Goal: Contribute content: Contribute content

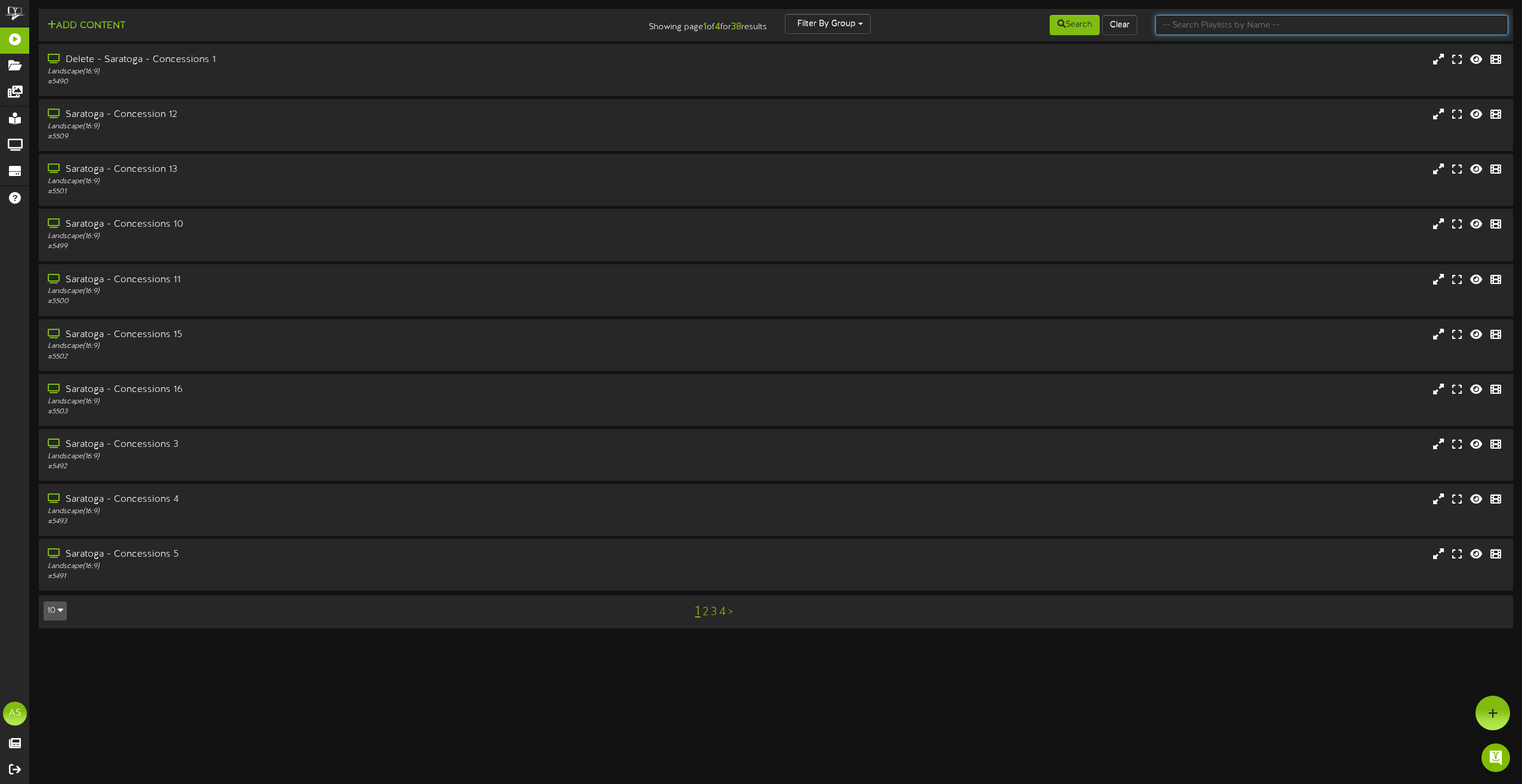
click at [1195, 25] on input "text" at bounding box center [1332, 25] width 353 height 21
type input "theater"
click at [337, 54] on div "[GEOGRAPHIC_DATA] 1" at bounding box center [344, 60] width 599 height 13
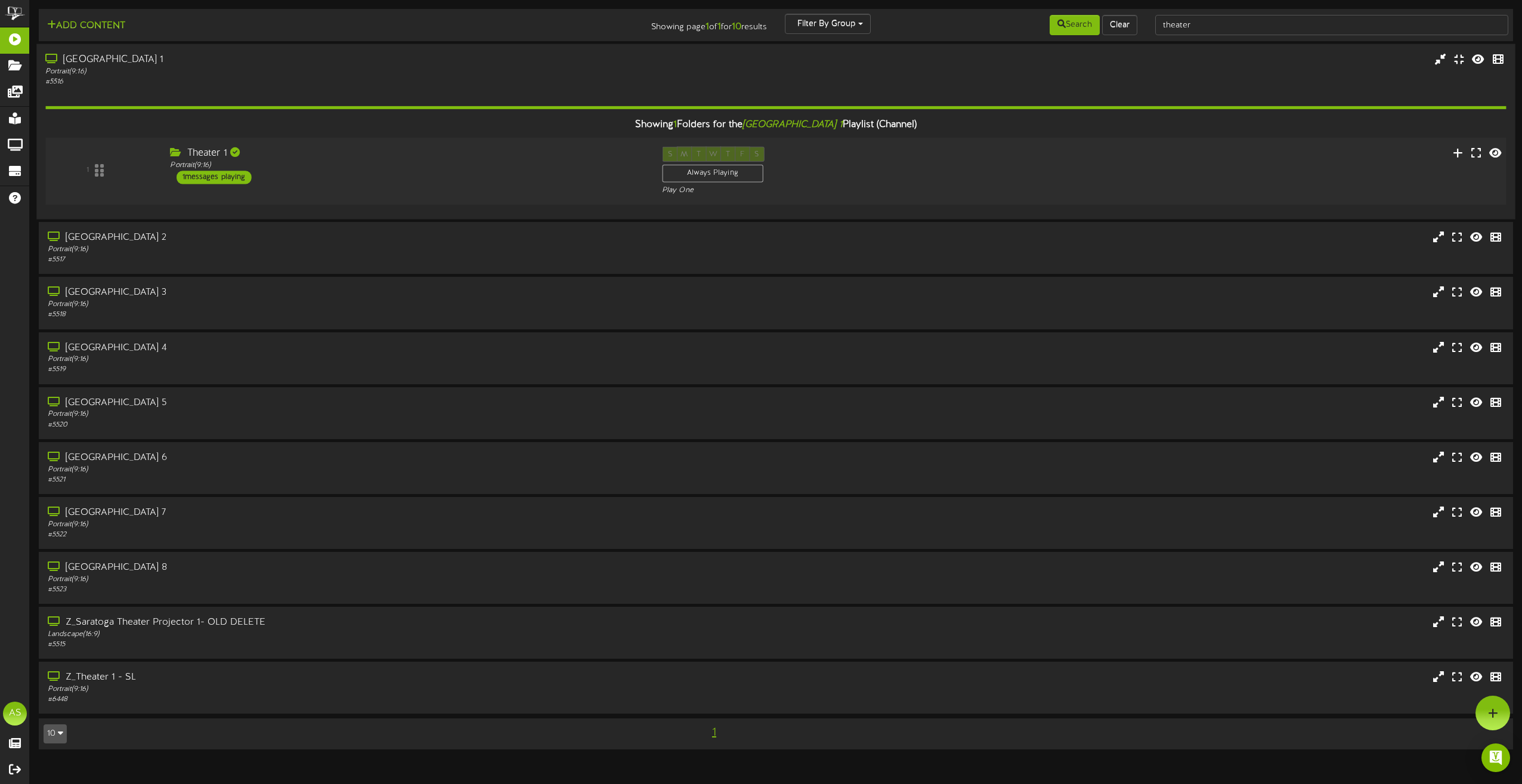
click at [530, 181] on div "Theater 1 Portrait ( 9:16 ) 1 messages playing" at bounding box center [408, 165] width 492 height 37
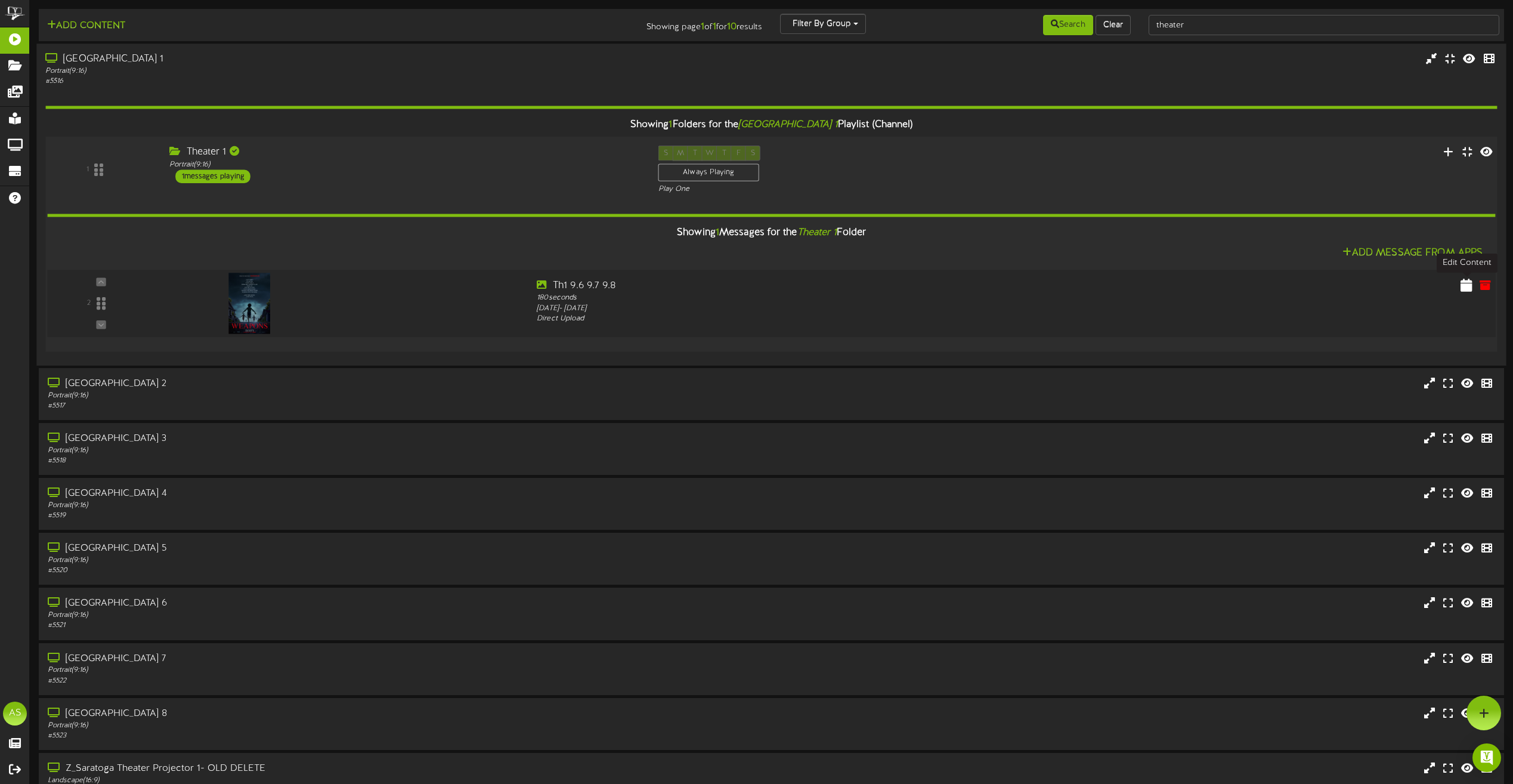
click at [1468, 290] on icon at bounding box center [1466, 285] width 12 height 13
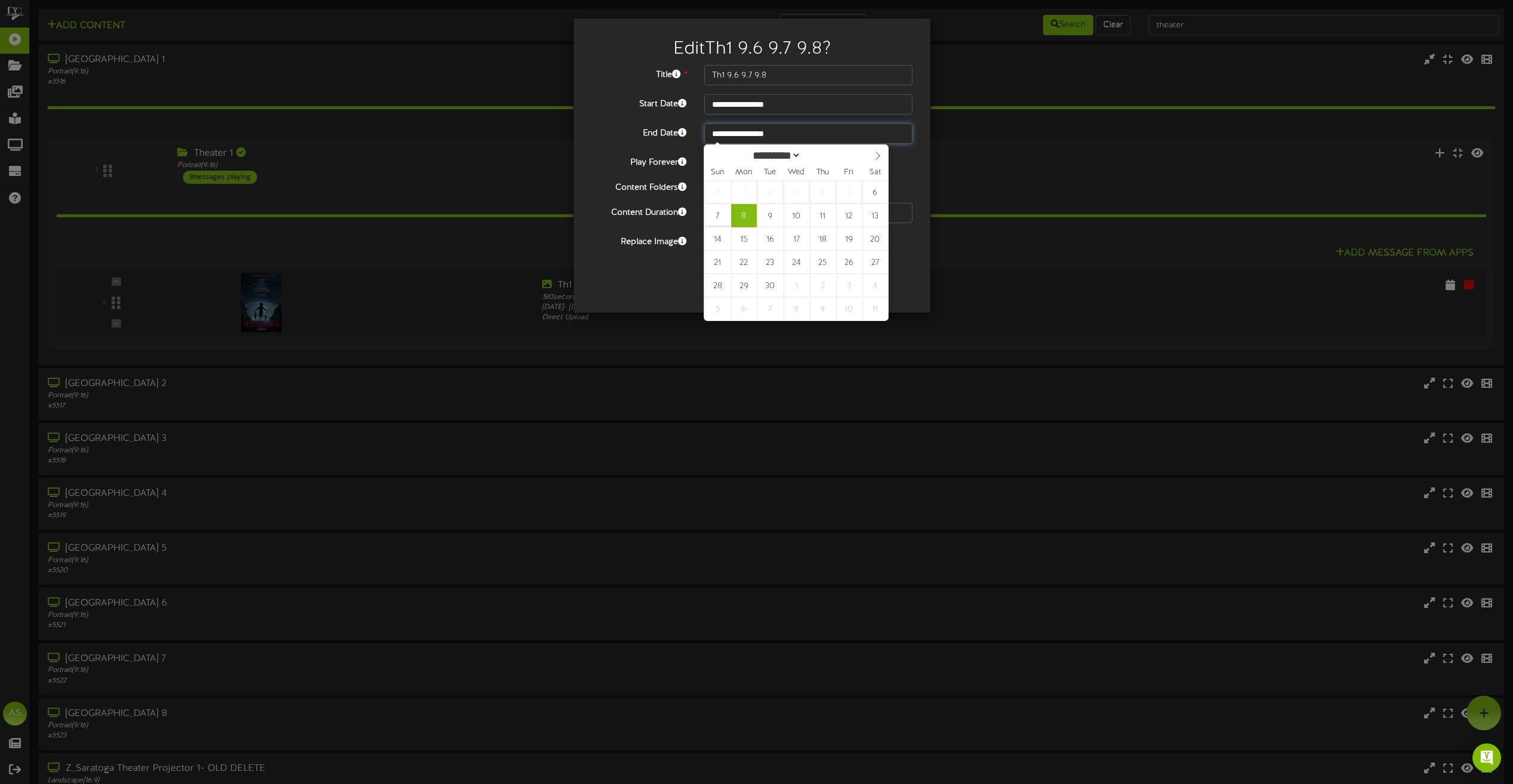
click at [779, 128] on input "**********" at bounding box center [808, 133] width 208 height 21
type input "**********"
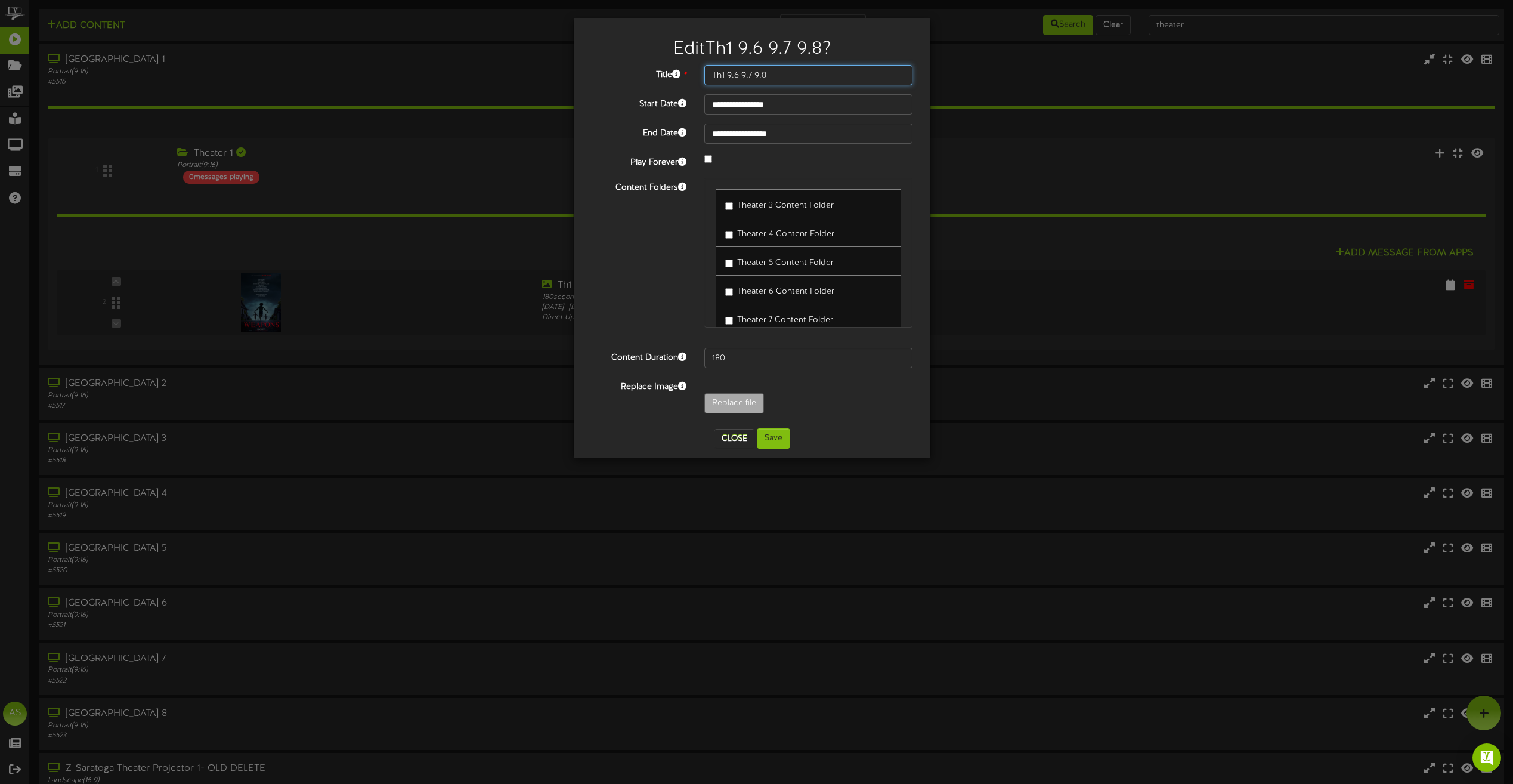
click at [806, 78] on input "Th1 9.6 9.7 9.8" at bounding box center [808, 75] width 208 height 21
type input "Th1 9.6 9.7 9.8 9.09 9.10"
drag, startPoint x: 772, startPoint y: 435, endPoint x: 743, endPoint y: 433, distance: 29.1
click at [772, 436] on button "Save" at bounding box center [773, 438] width 33 height 21
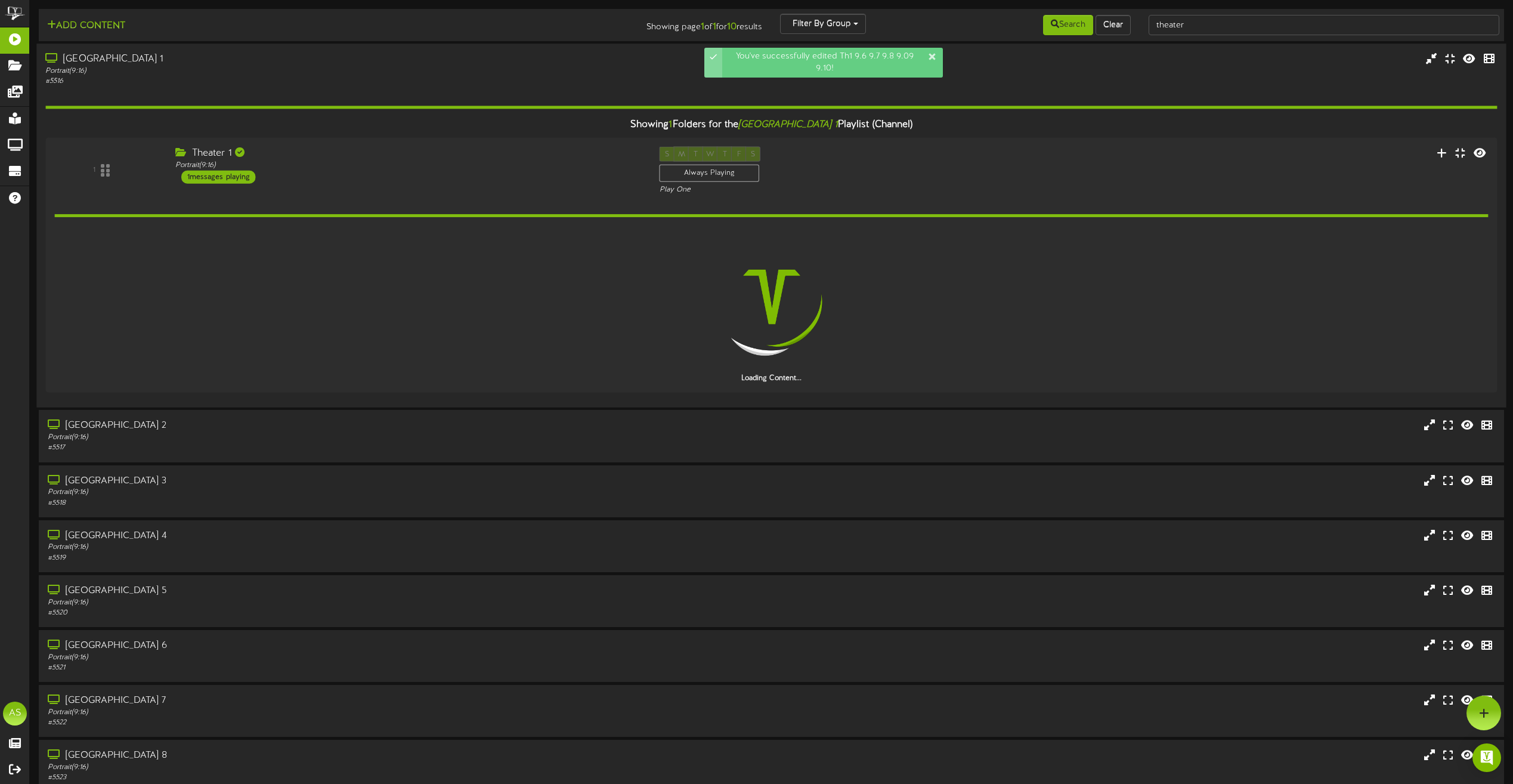
click at [310, 61] on div "[GEOGRAPHIC_DATA] 1" at bounding box center [343, 59] width 595 height 13
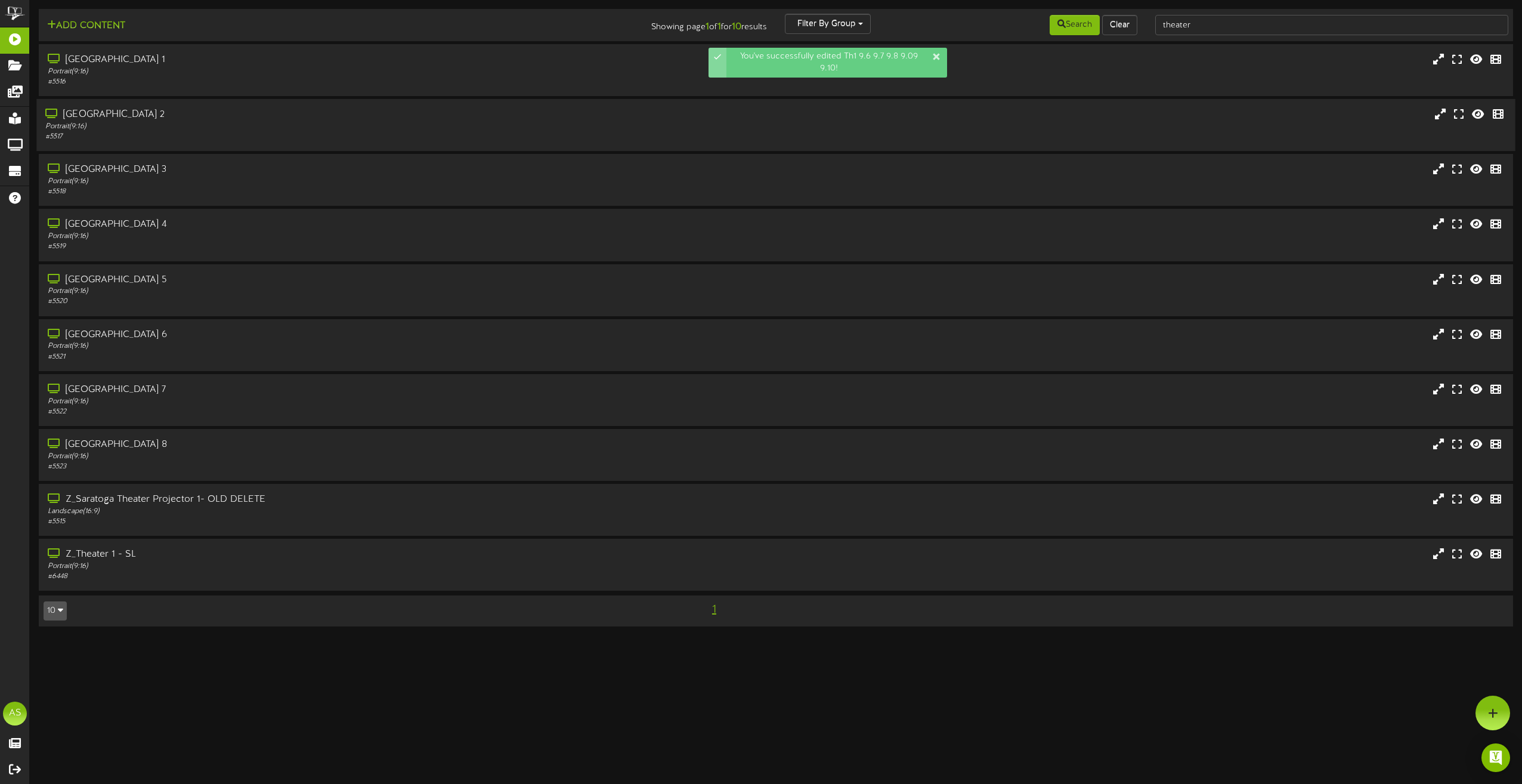
click at [280, 134] on div "# 5517" at bounding box center [344, 136] width 599 height 10
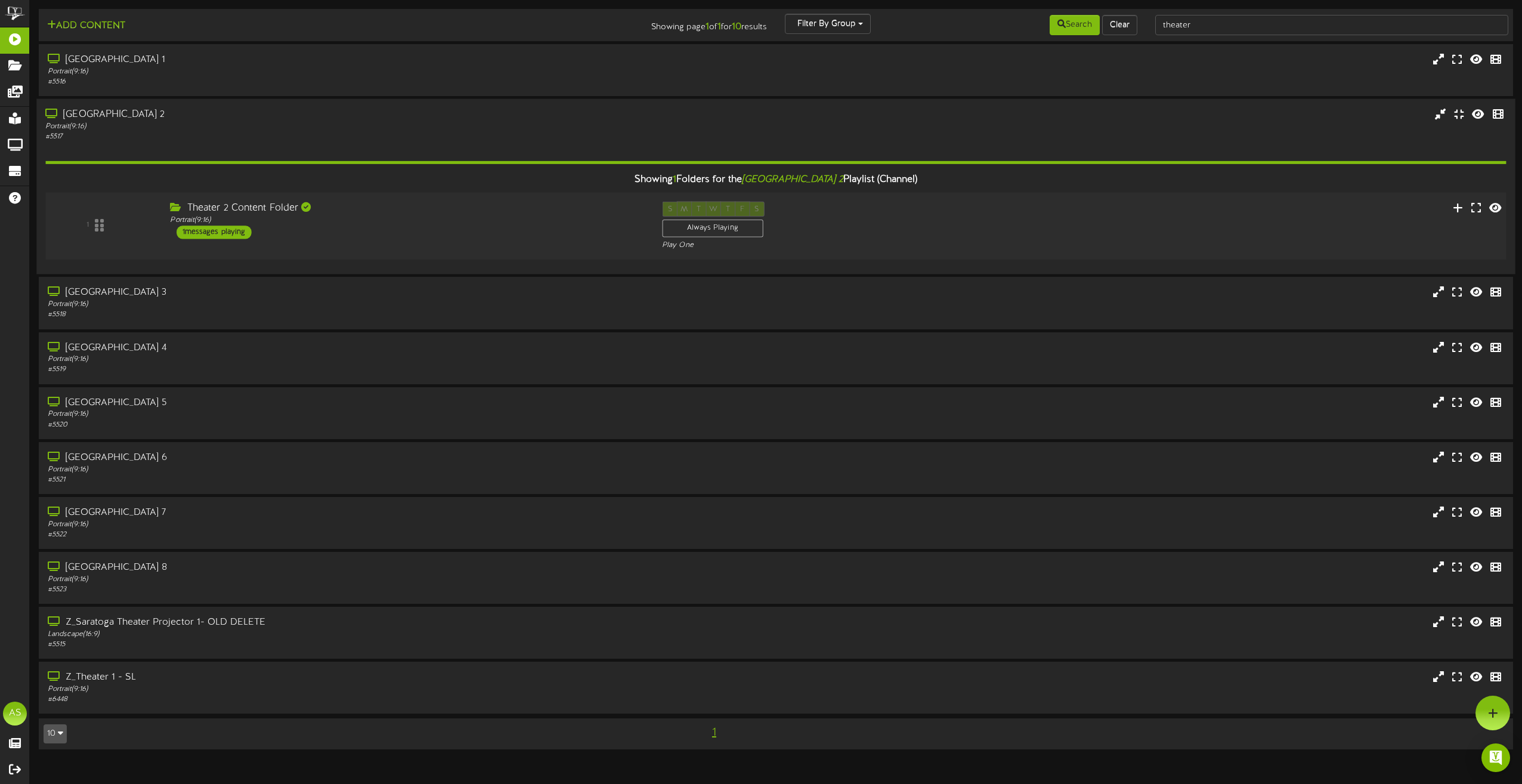
click at [576, 207] on div "Theater 2 Content Folder" at bounding box center [407, 208] width 474 height 13
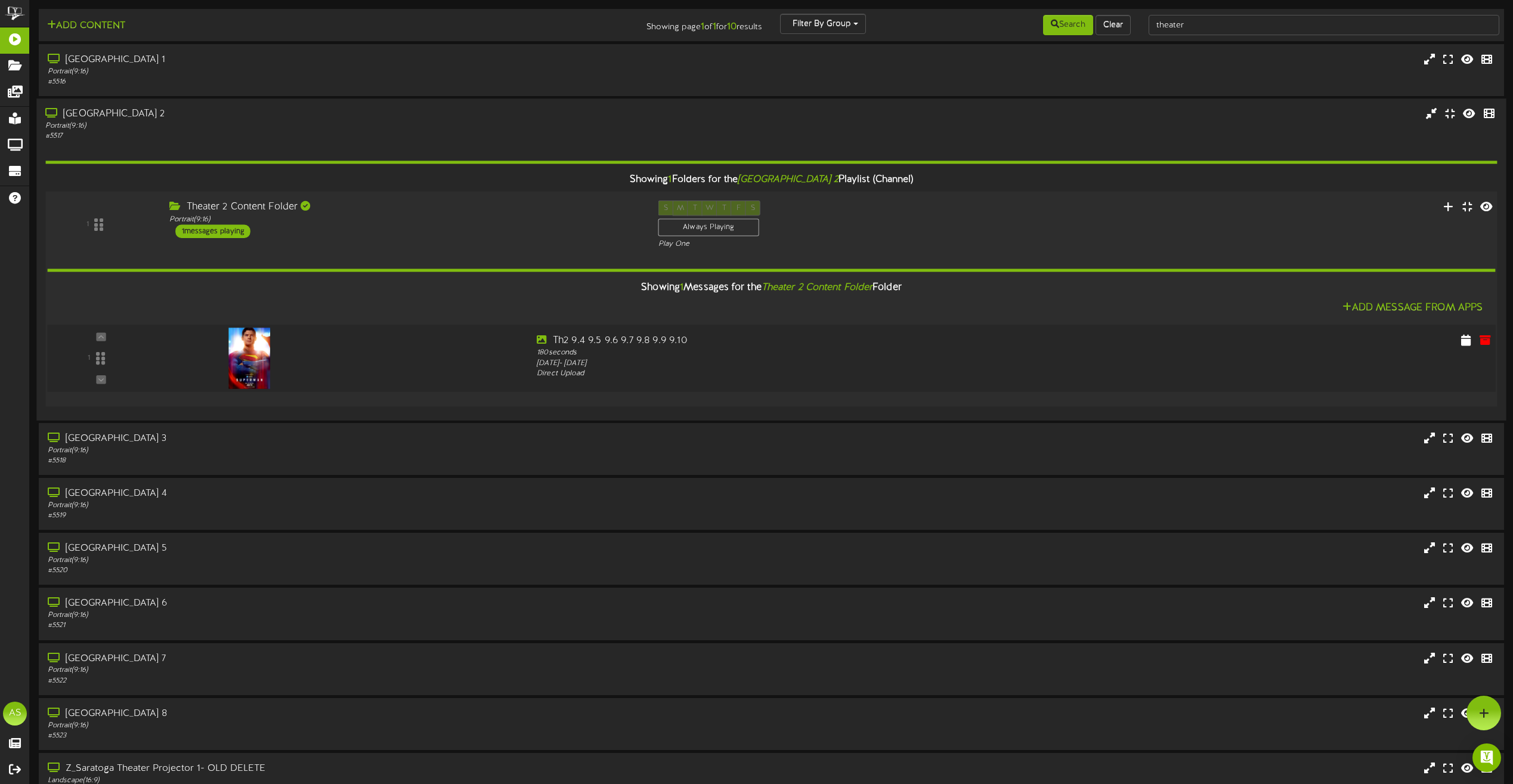
click at [1234, 330] on div "1" at bounding box center [772, 359] width 1463 height 68
click at [355, 115] on div "[GEOGRAPHIC_DATA] 2" at bounding box center [343, 113] width 595 height 13
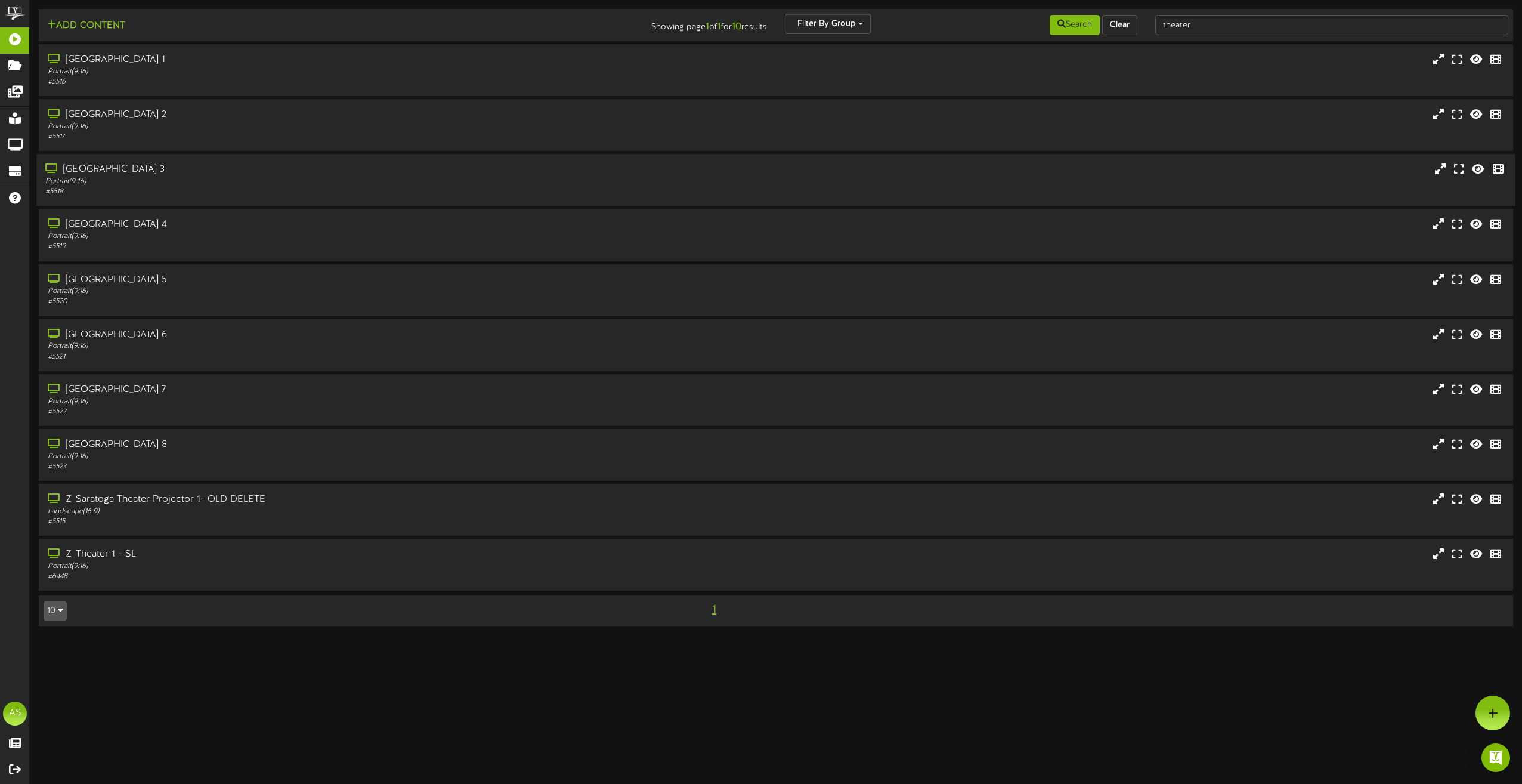
click at [355, 186] on div "Portrait ( 9:16 )" at bounding box center [344, 181] width 599 height 10
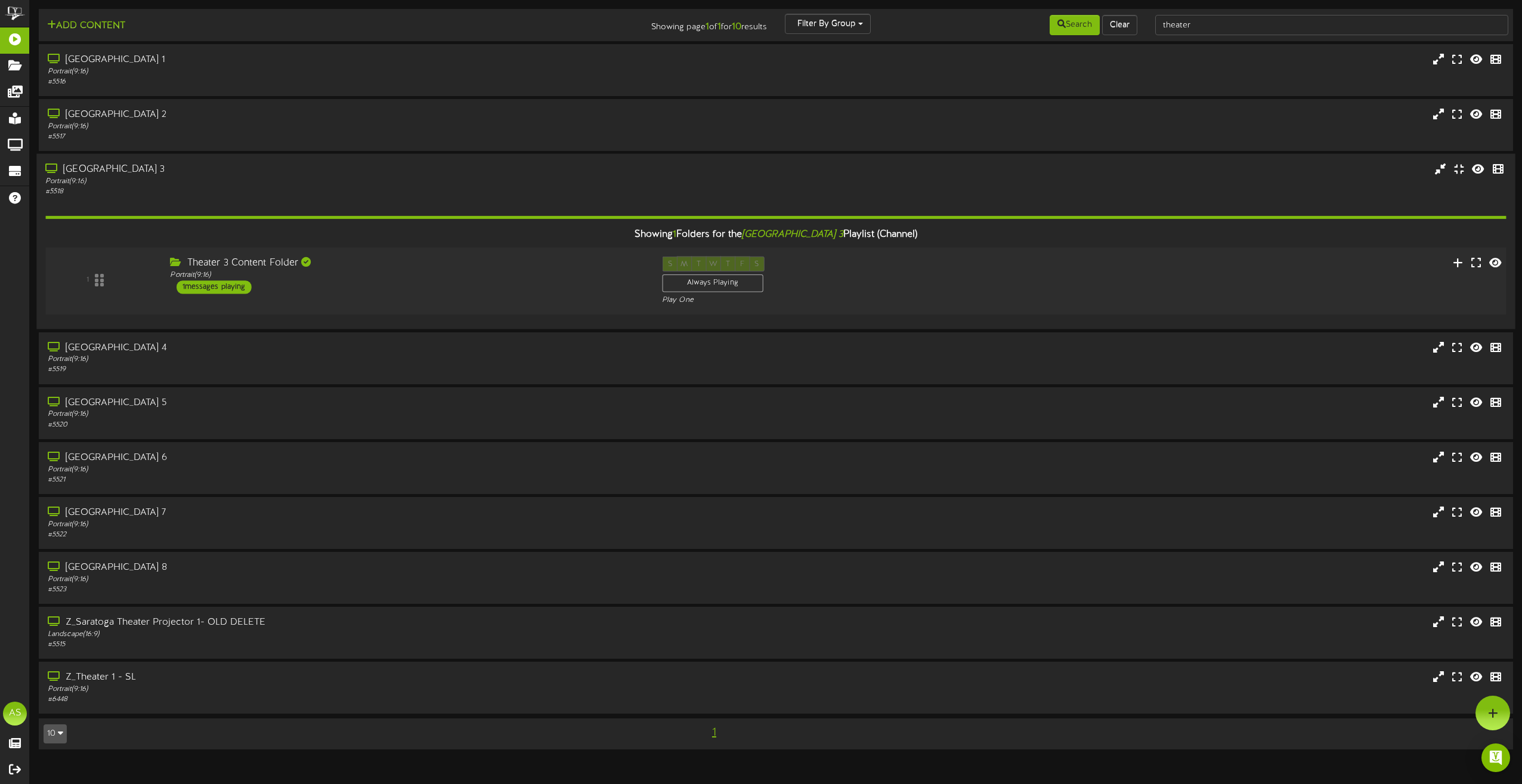
click at [550, 266] on div "Theater 3 Content Folder" at bounding box center [407, 263] width 474 height 13
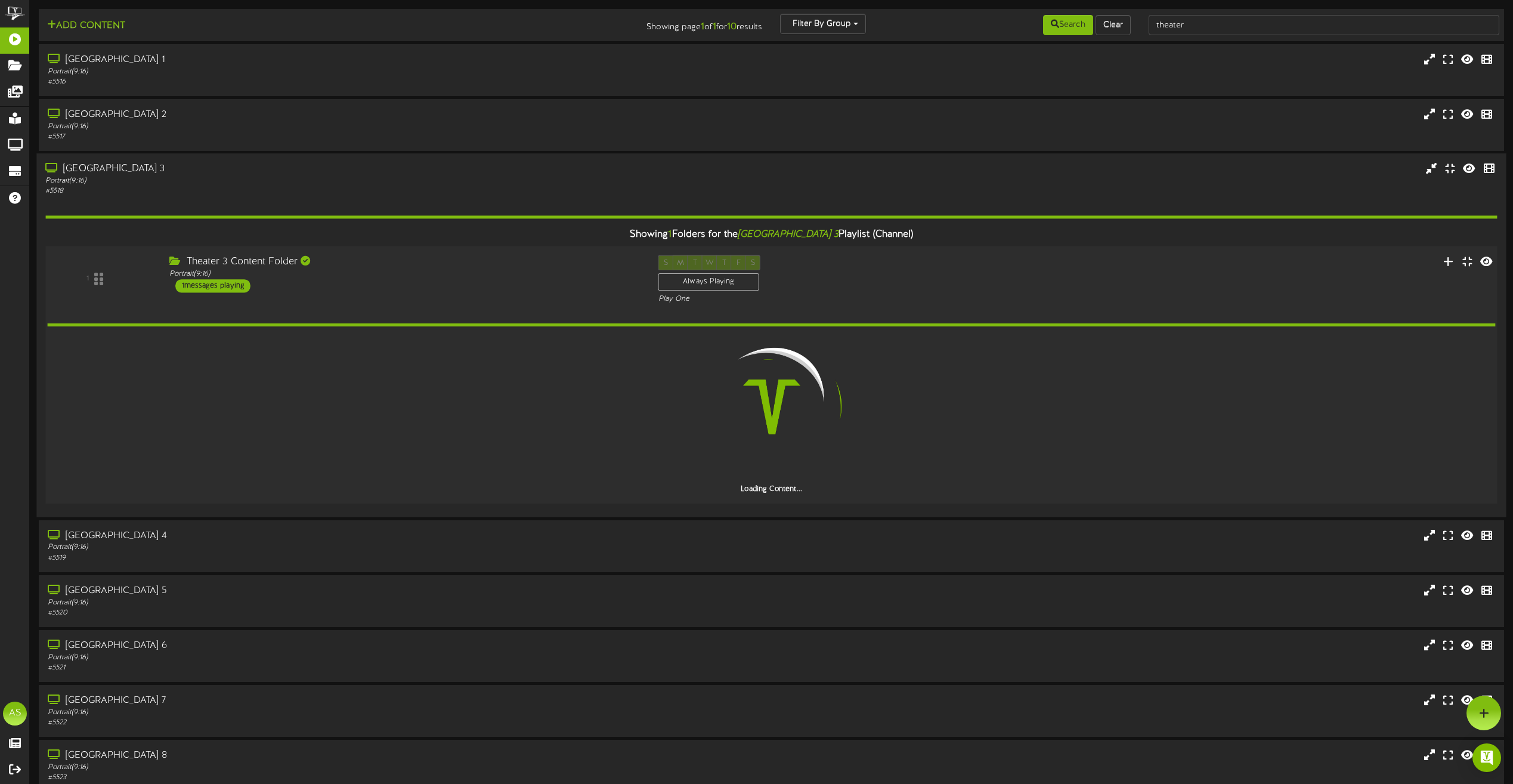
scroll to position [120, 0]
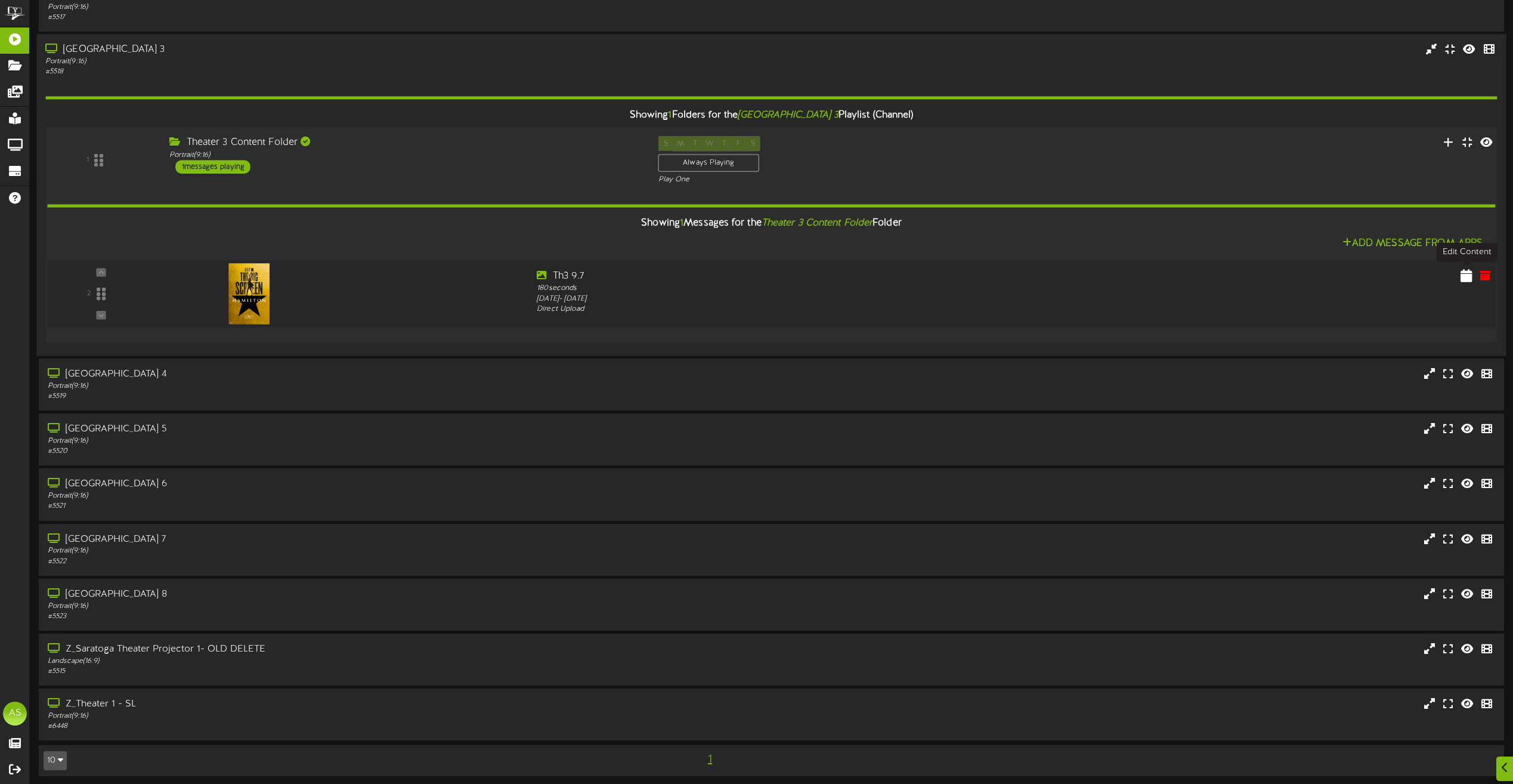
click at [1460, 273] on icon at bounding box center [1466, 275] width 12 height 13
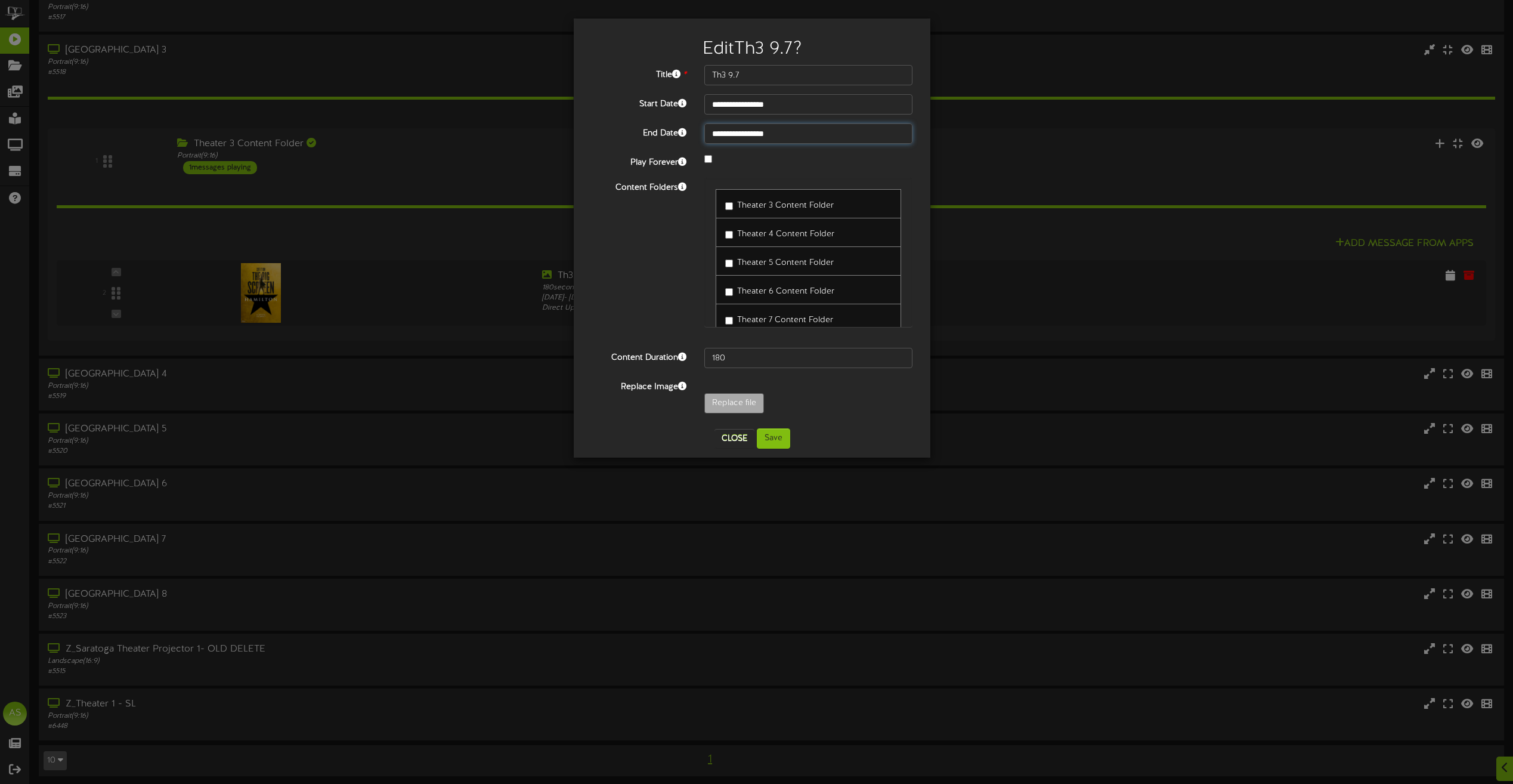
click at [806, 131] on input "**********" at bounding box center [808, 133] width 208 height 21
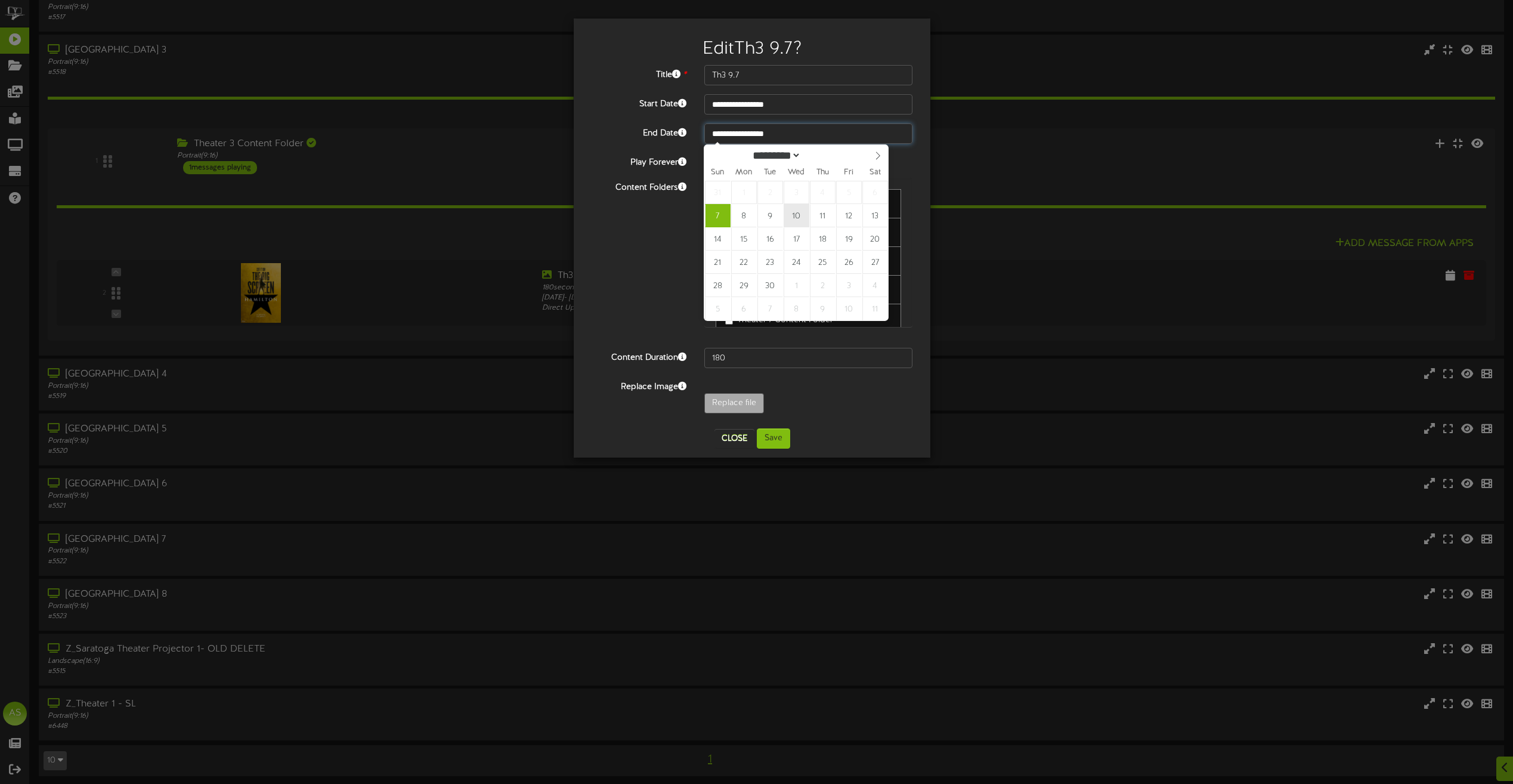
type input "**********"
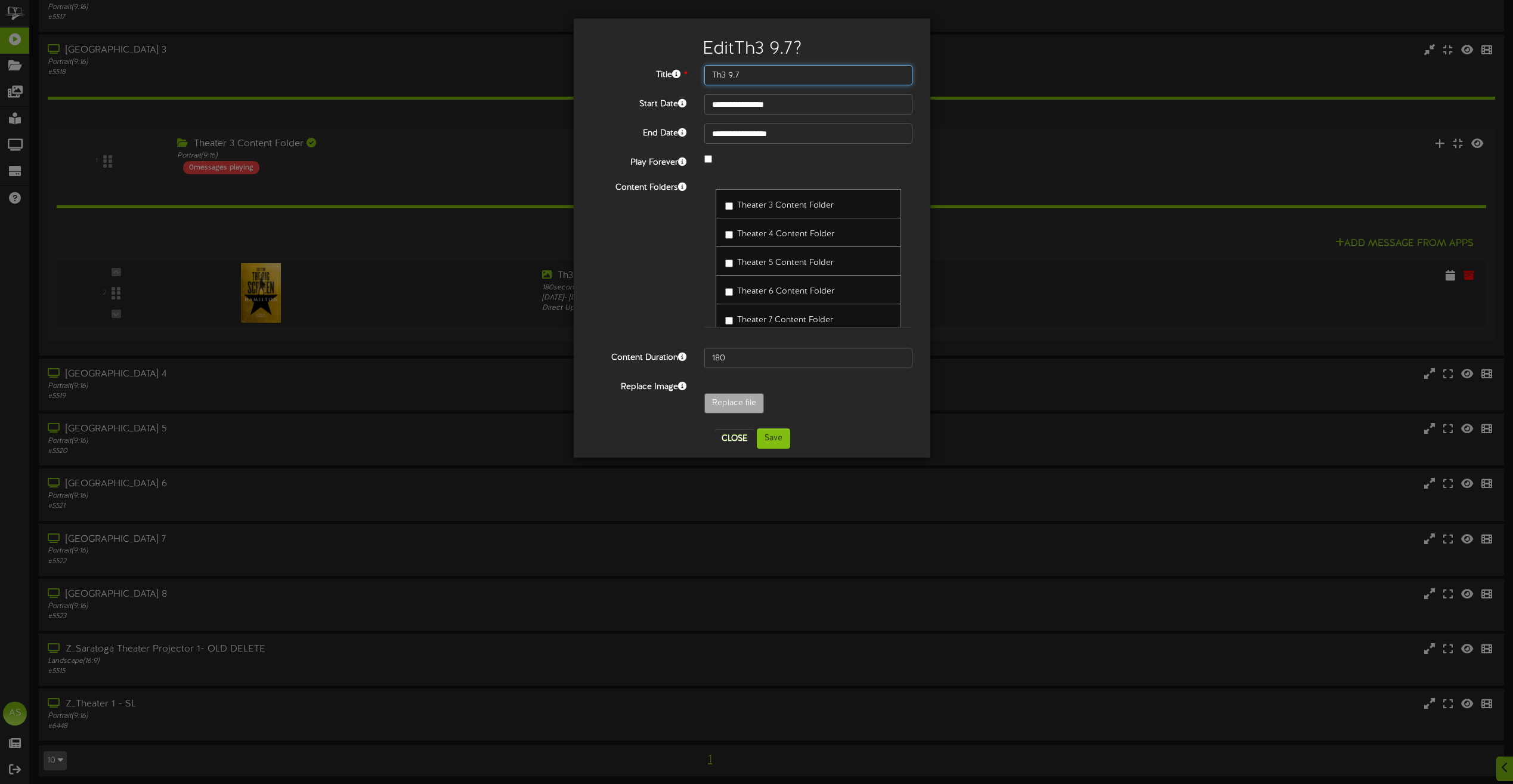
click at [768, 82] on input "Th3 9.7" at bounding box center [808, 75] width 208 height 21
type input "Th3 9.7 9.08 9.09 9.10"
click at [766, 447] on button "Save" at bounding box center [773, 438] width 33 height 21
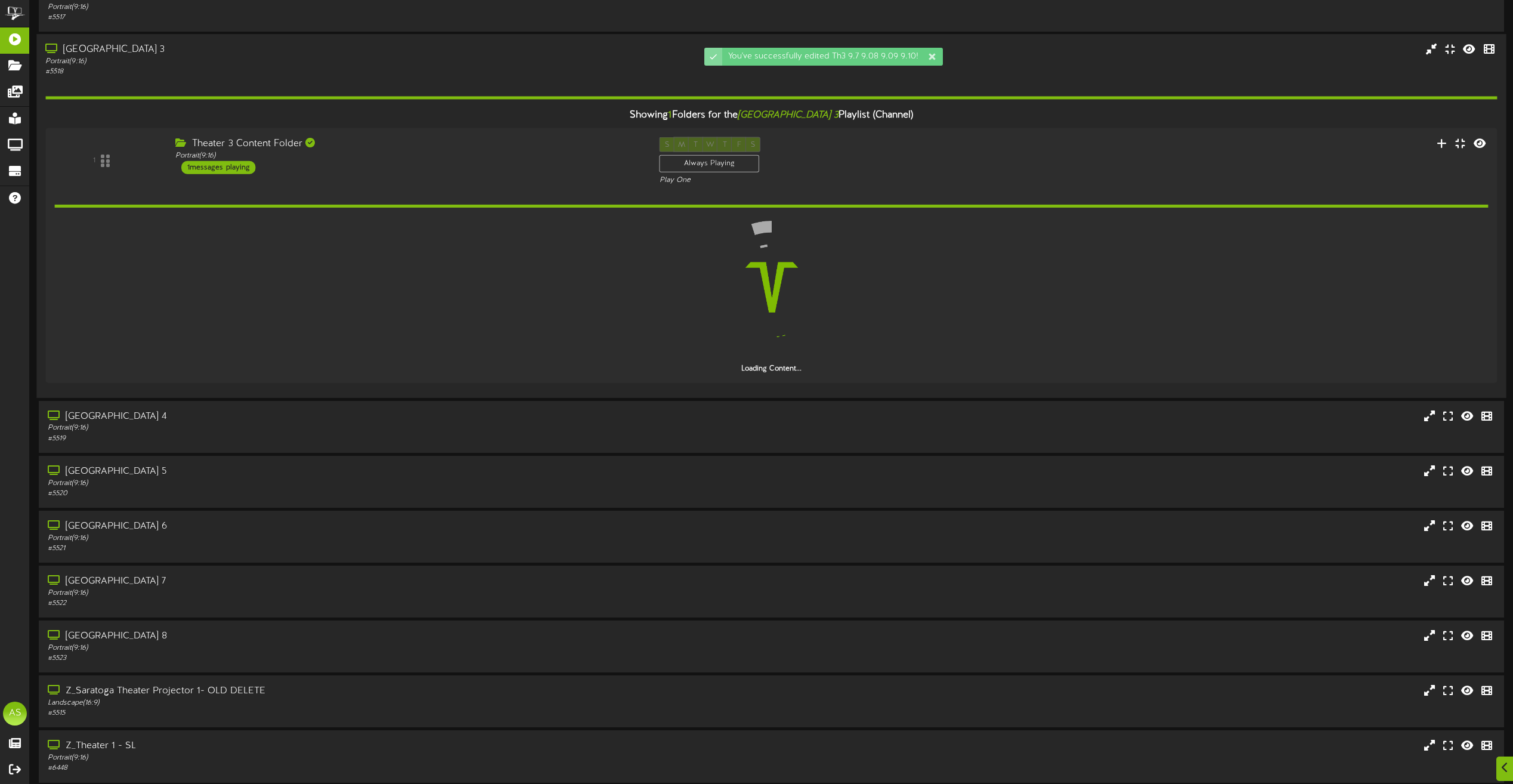
click at [330, 40] on div "[GEOGRAPHIC_DATA] 3 Portrait ( 9:16 ) # 5518 1 1" at bounding box center [771, 216] width 1469 height 364
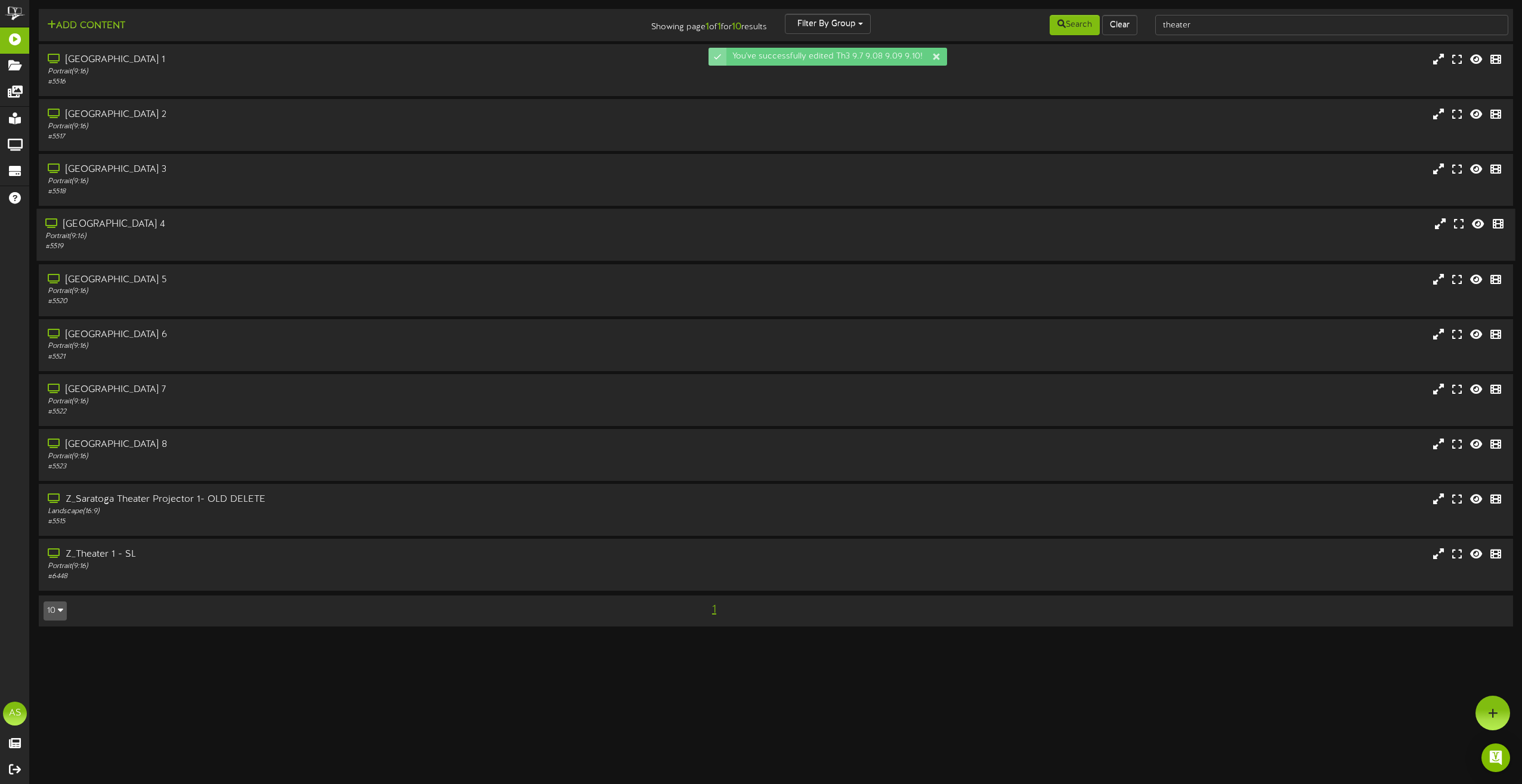
click at [265, 232] on div "Portrait ( 9:16 )" at bounding box center [344, 235] width 599 height 10
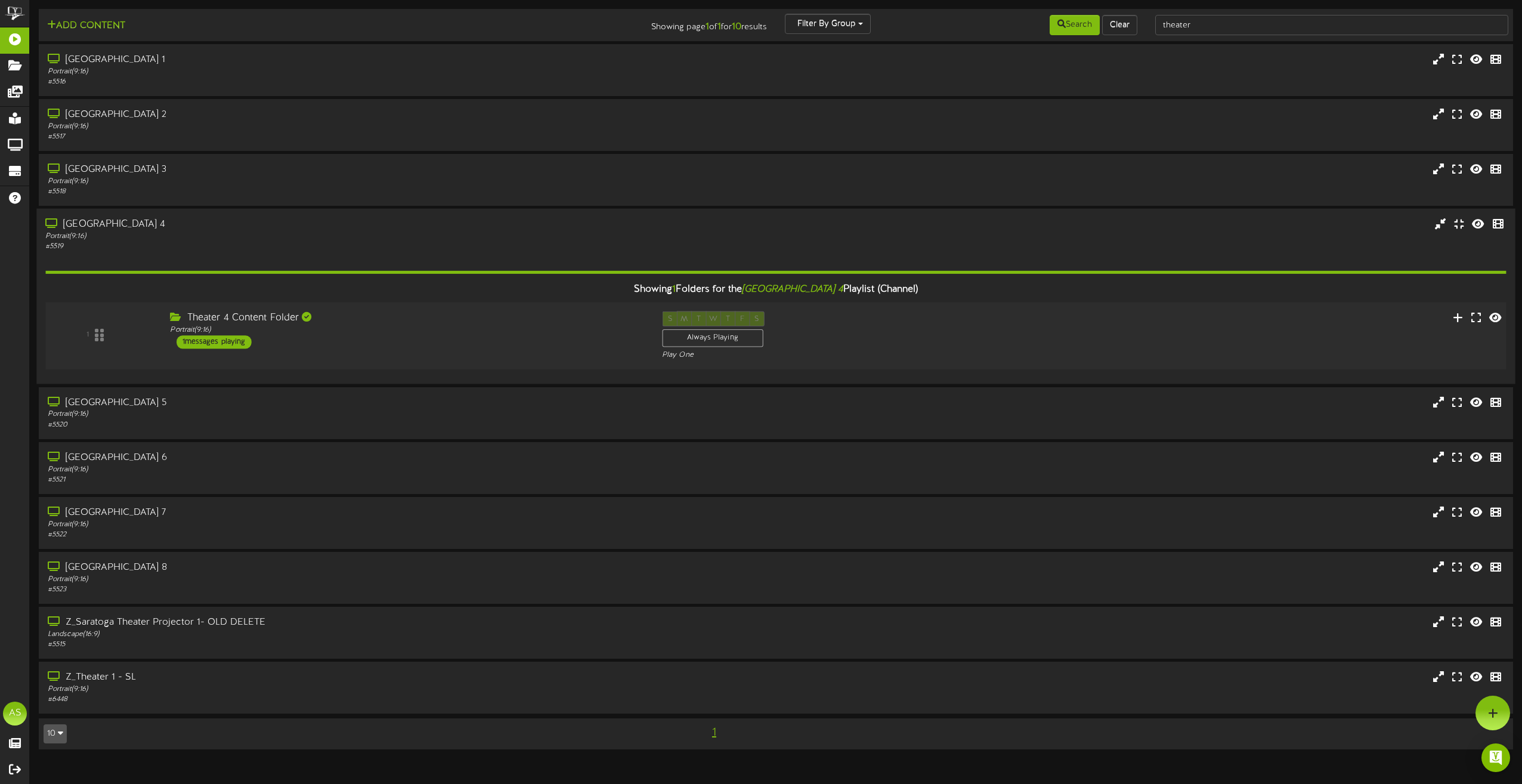
drag, startPoint x: 1138, startPoint y: 319, endPoint x: 1265, endPoint y: 328, distance: 127.3
click at [1139, 319] on div "1 Theater 4 Content Folder Portrait ( 9:16 ) 1 S" at bounding box center [776, 335] width 1476 height 49
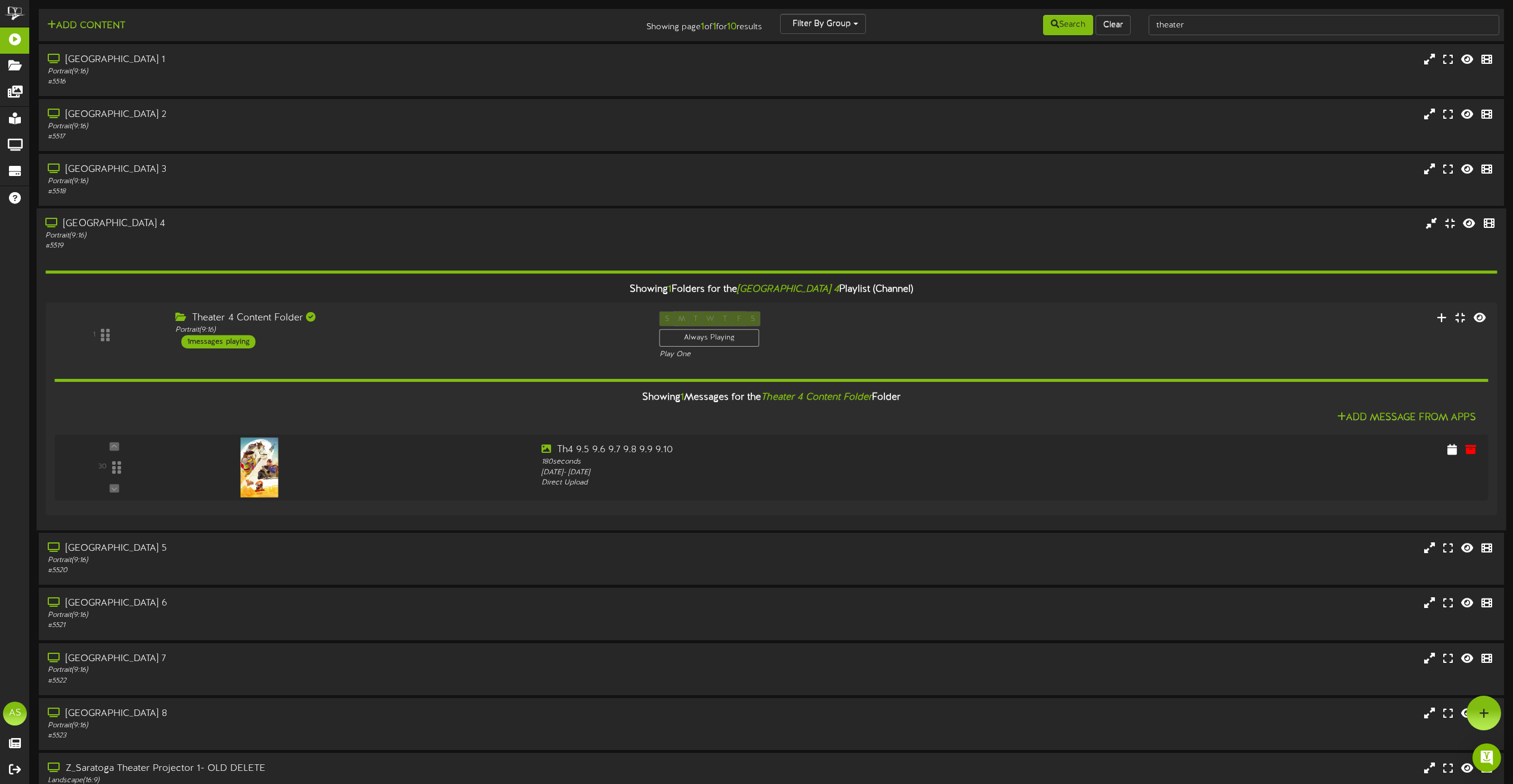
click at [422, 229] on div "[GEOGRAPHIC_DATA] 4" at bounding box center [343, 224] width 595 height 13
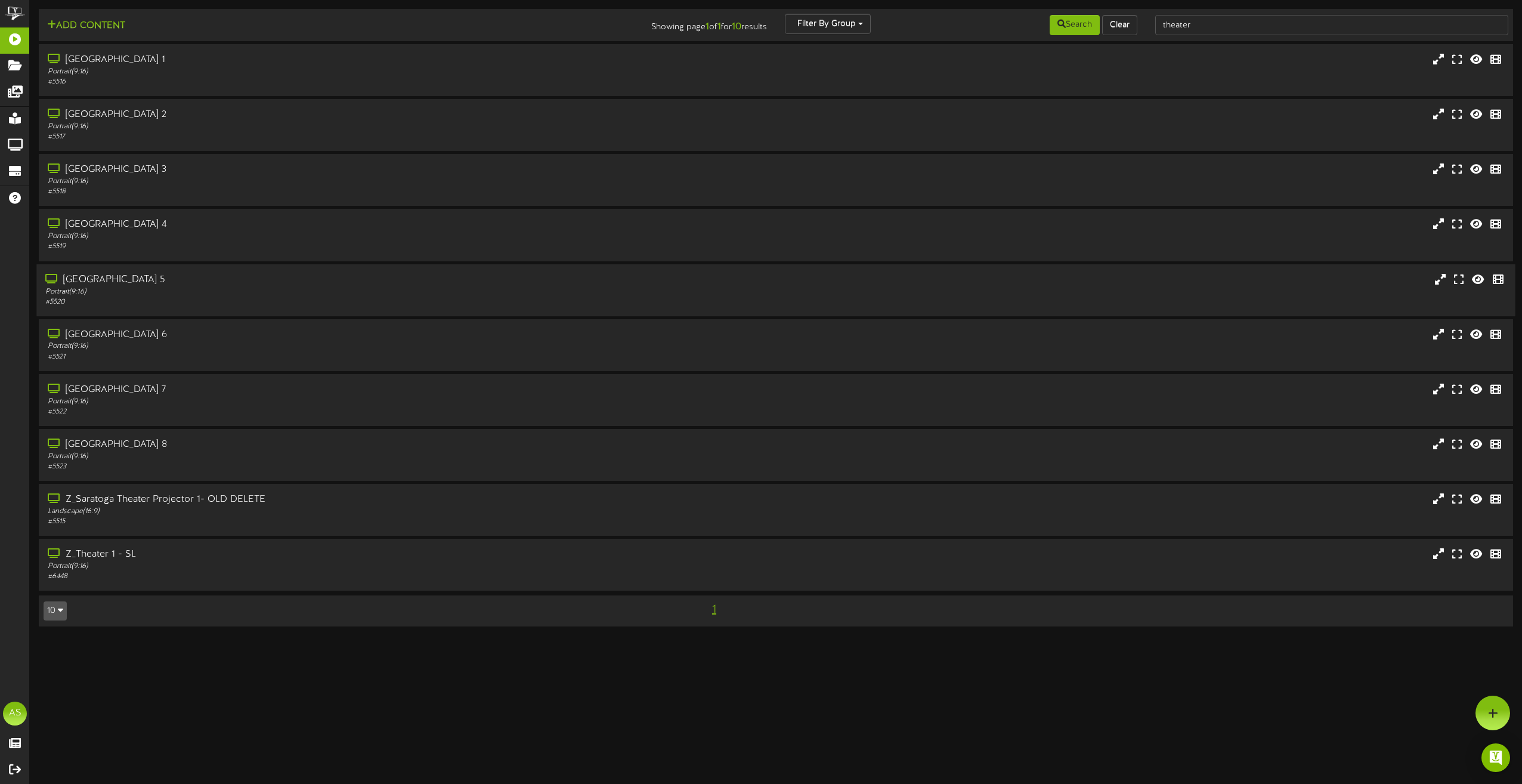
click at [419, 303] on div "# 5520" at bounding box center [344, 301] width 599 height 10
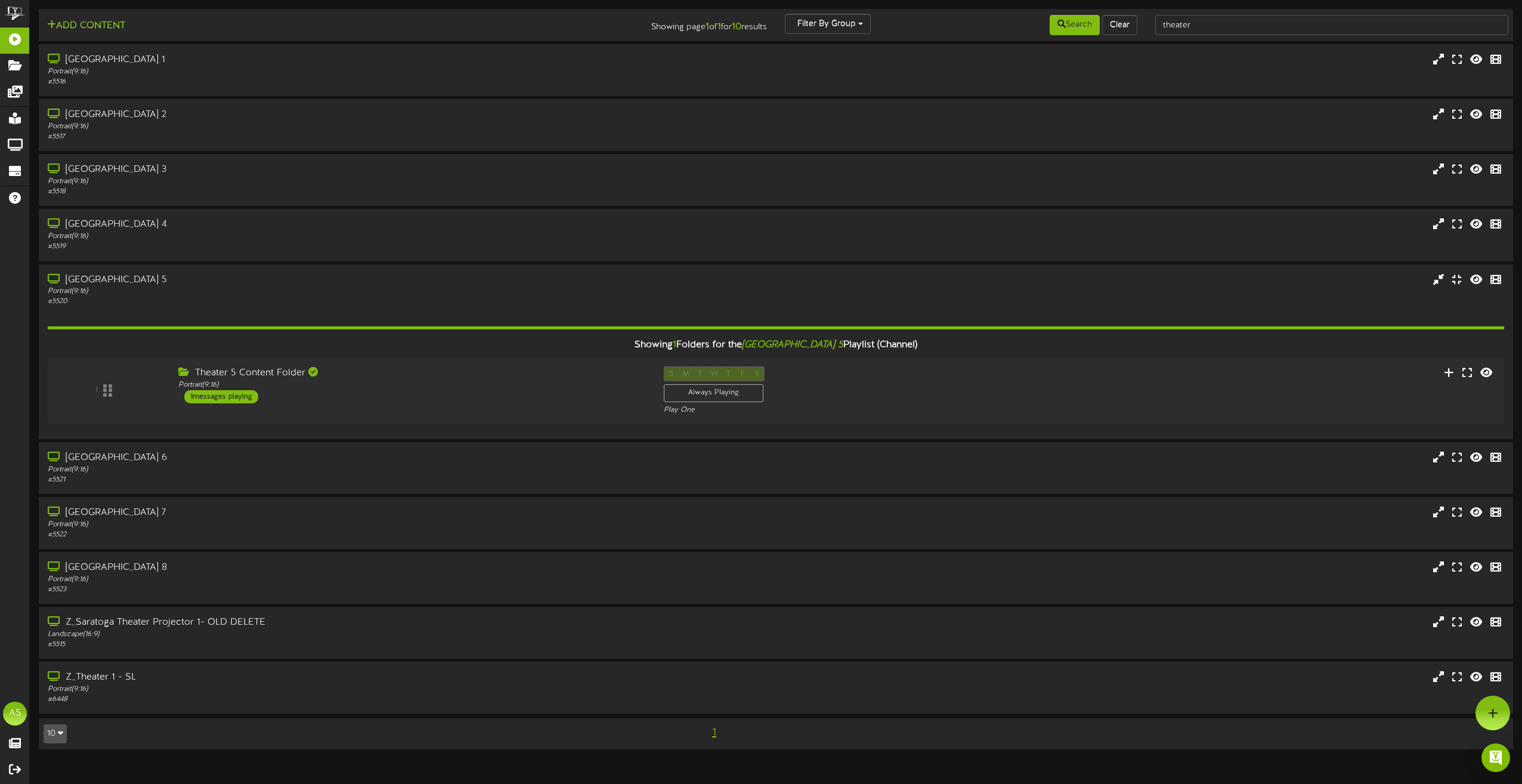
click at [579, 409] on div "1 Theater 5 Content Folder Portrait ( 9:16 ) 1 S" at bounding box center [775, 391] width 1457 height 48
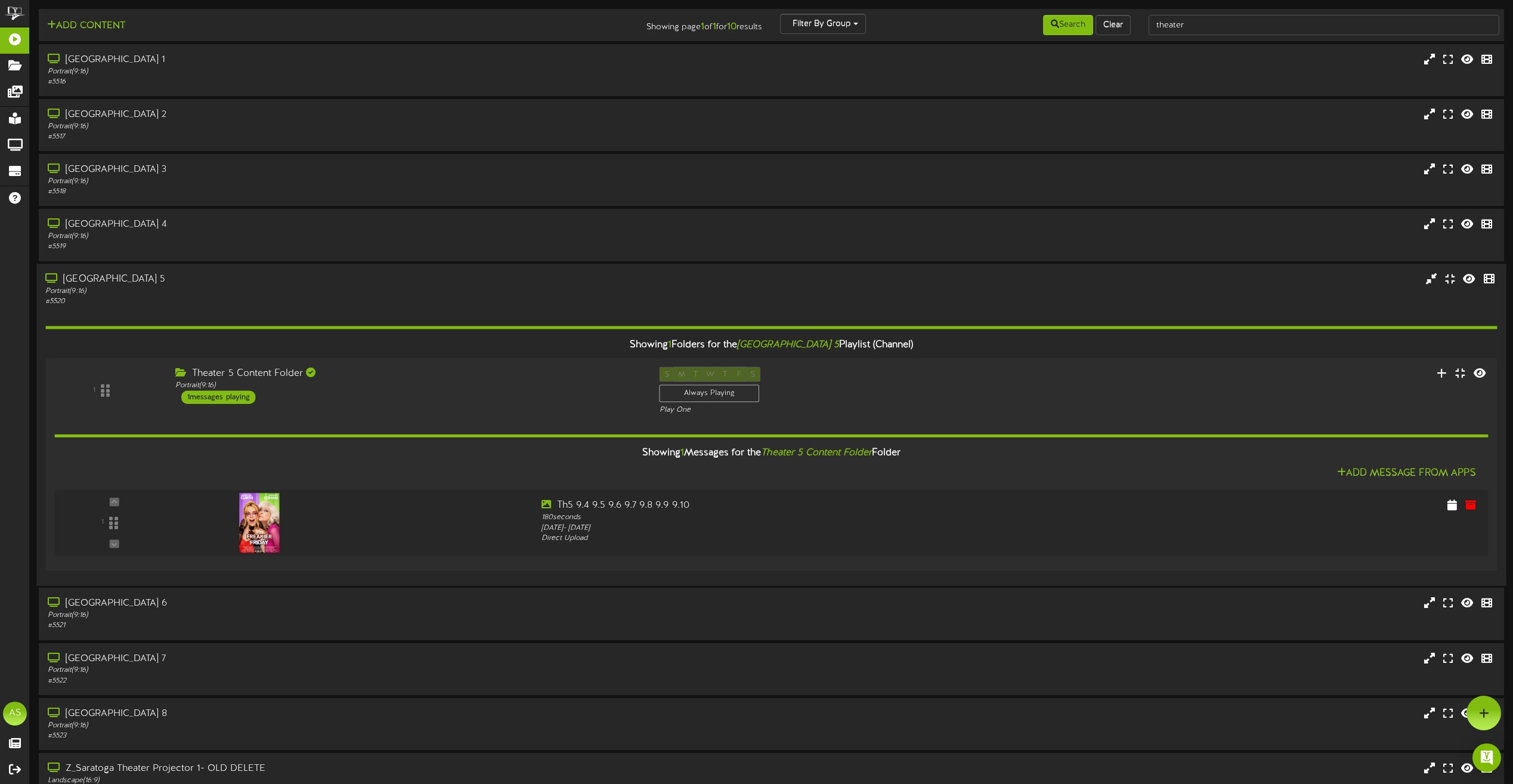
click at [348, 276] on div "[GEOGRAPHIC_DATA] 5" at bounding box center [343, 279] width 595 height 13
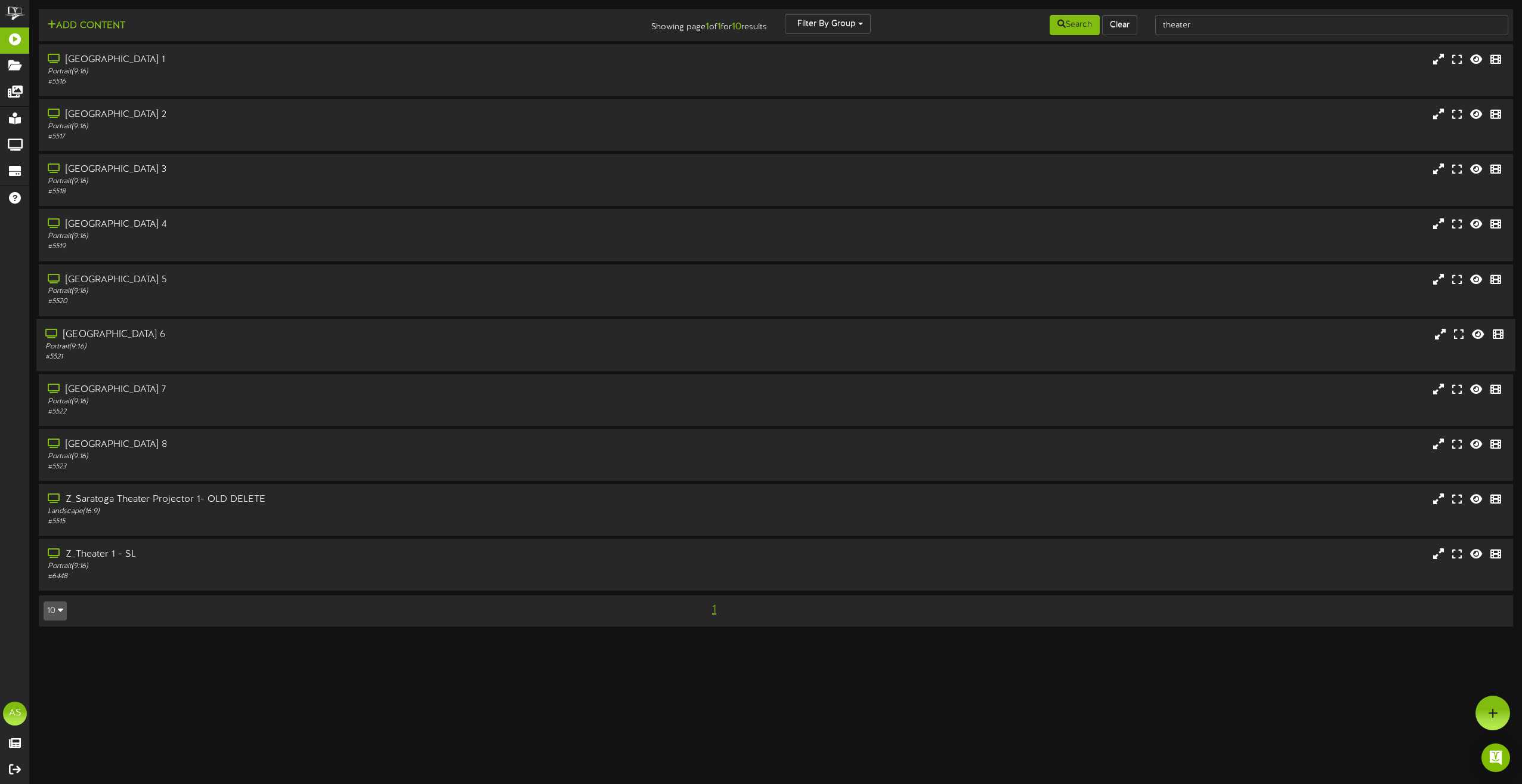
click at [364, 340] on div "[GEOGRAPHIC_DATA] 6" at bounding box center [344, 334] width 599 height 13
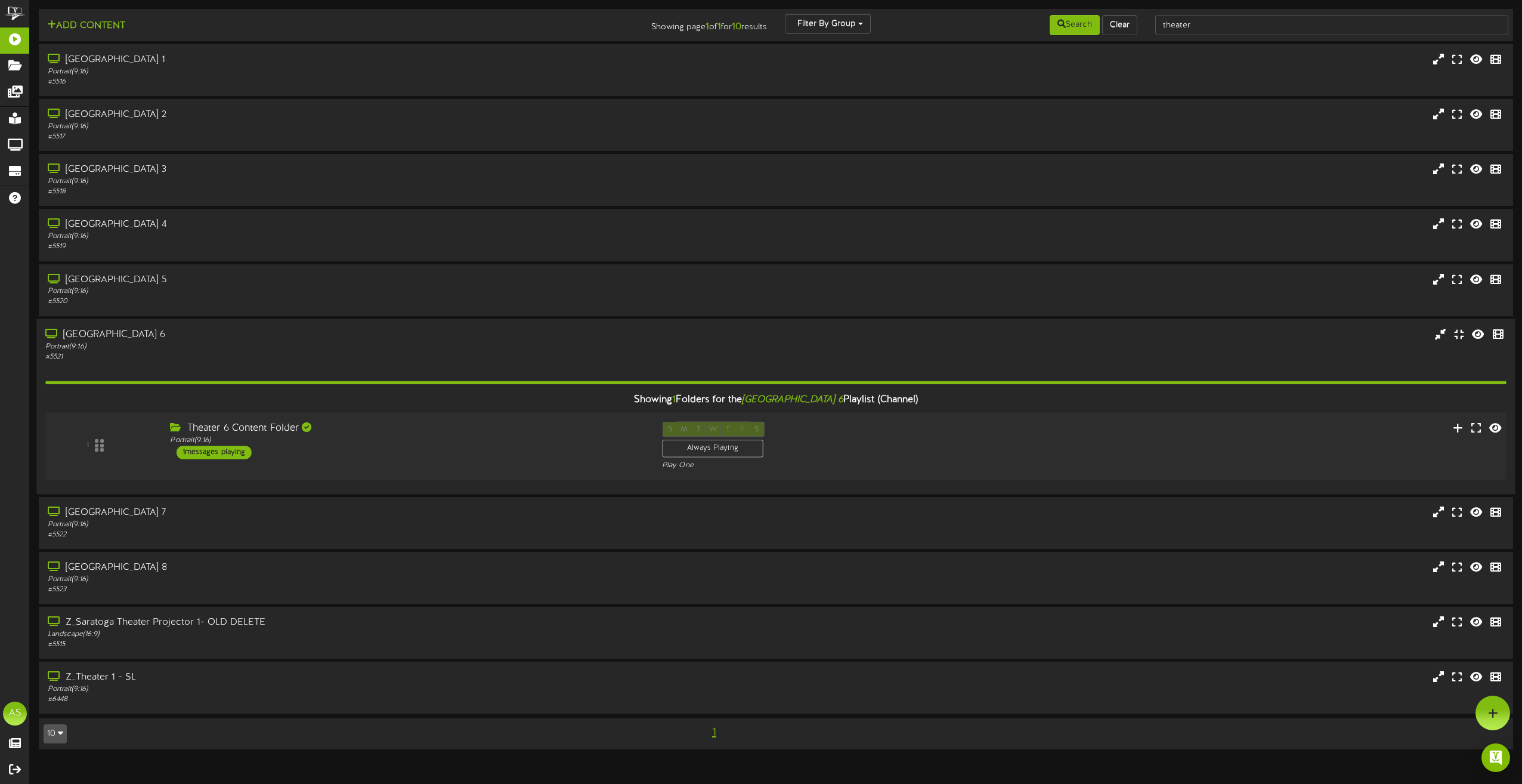
click at [433, 448] on div "Theater 6 Content Folder Portrait ( 9:16 ) 1 messages playing" at bounding box center [408, 440] width 492 height 37
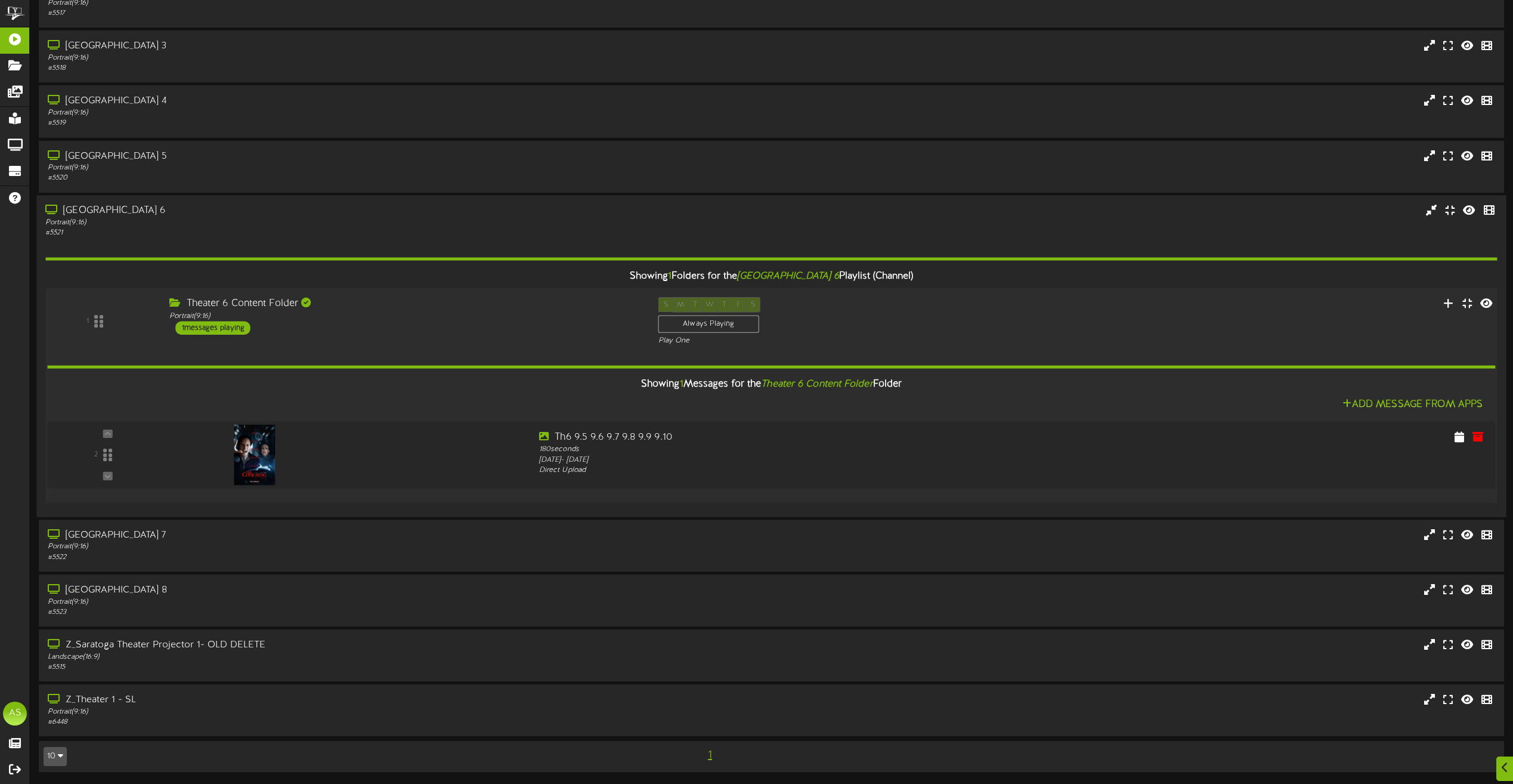
scroll to position [123, 0]
click at [398, 219] on div "Portrait ( 9:16 )" at bounding box center [343, 222] width 595 height 10
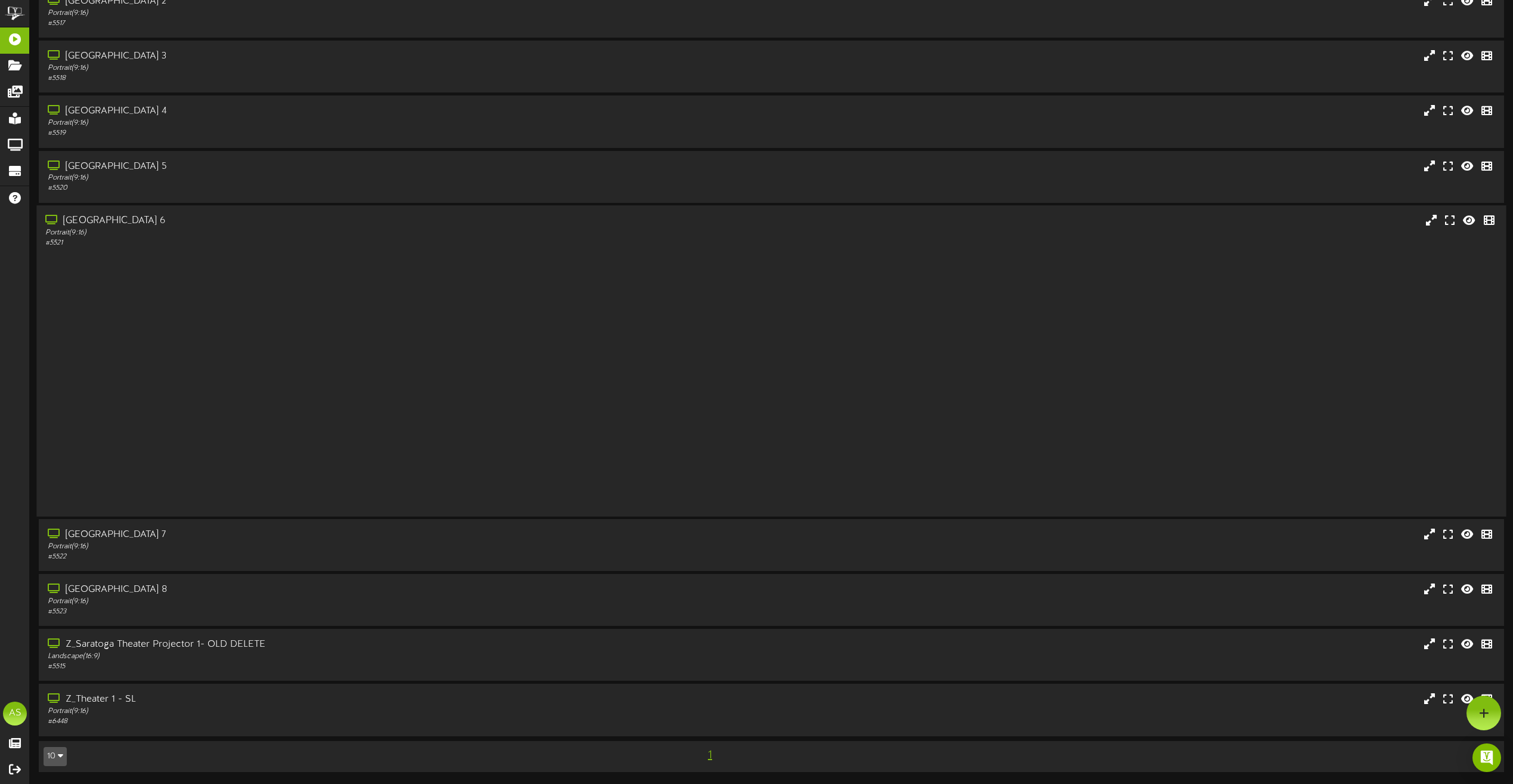
scroll to position [0, 0]
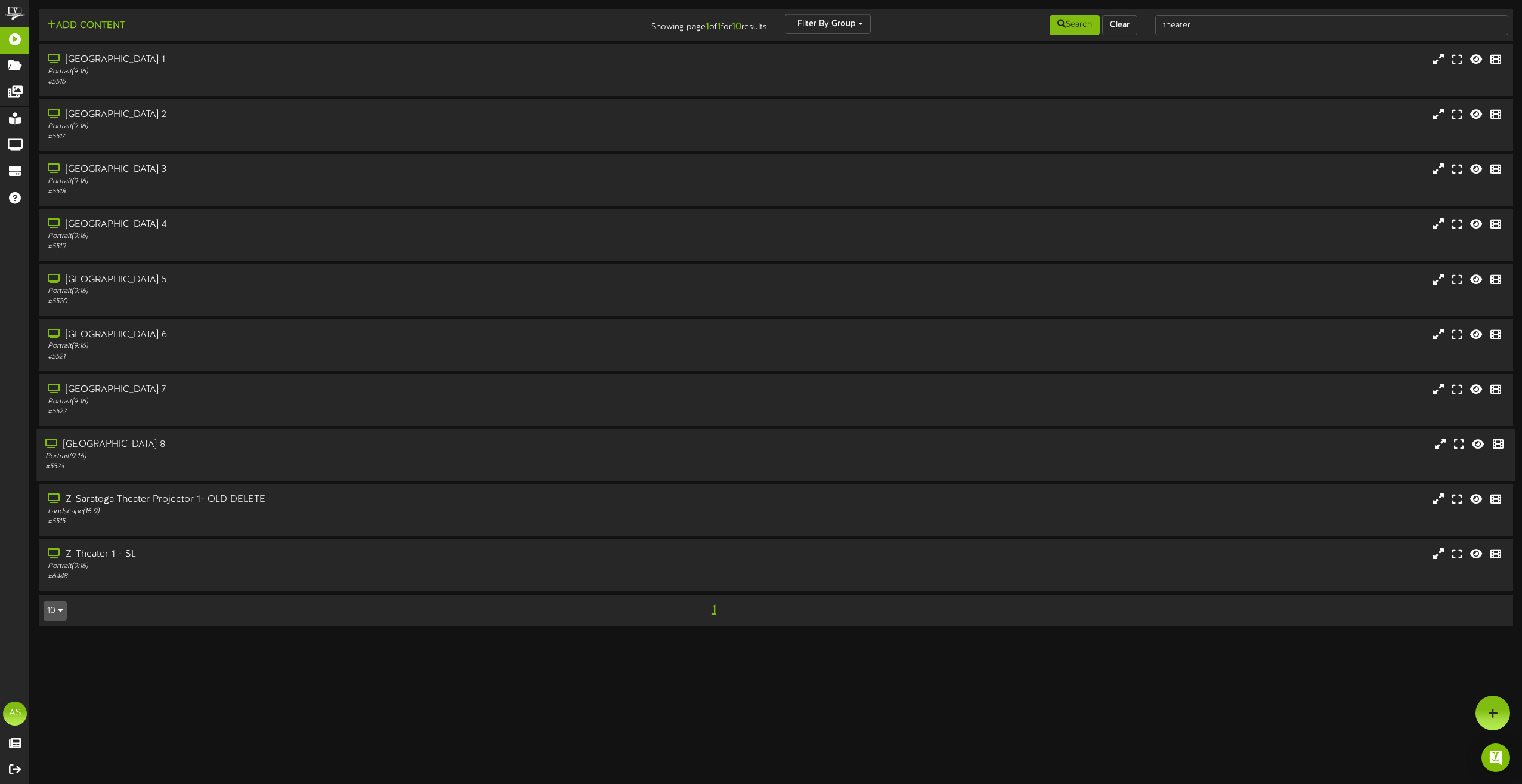
click at [338, 442] on div "[GEOGRAPHIC_DATA] 8" at bounding box center [344, 444] width 599 height 13
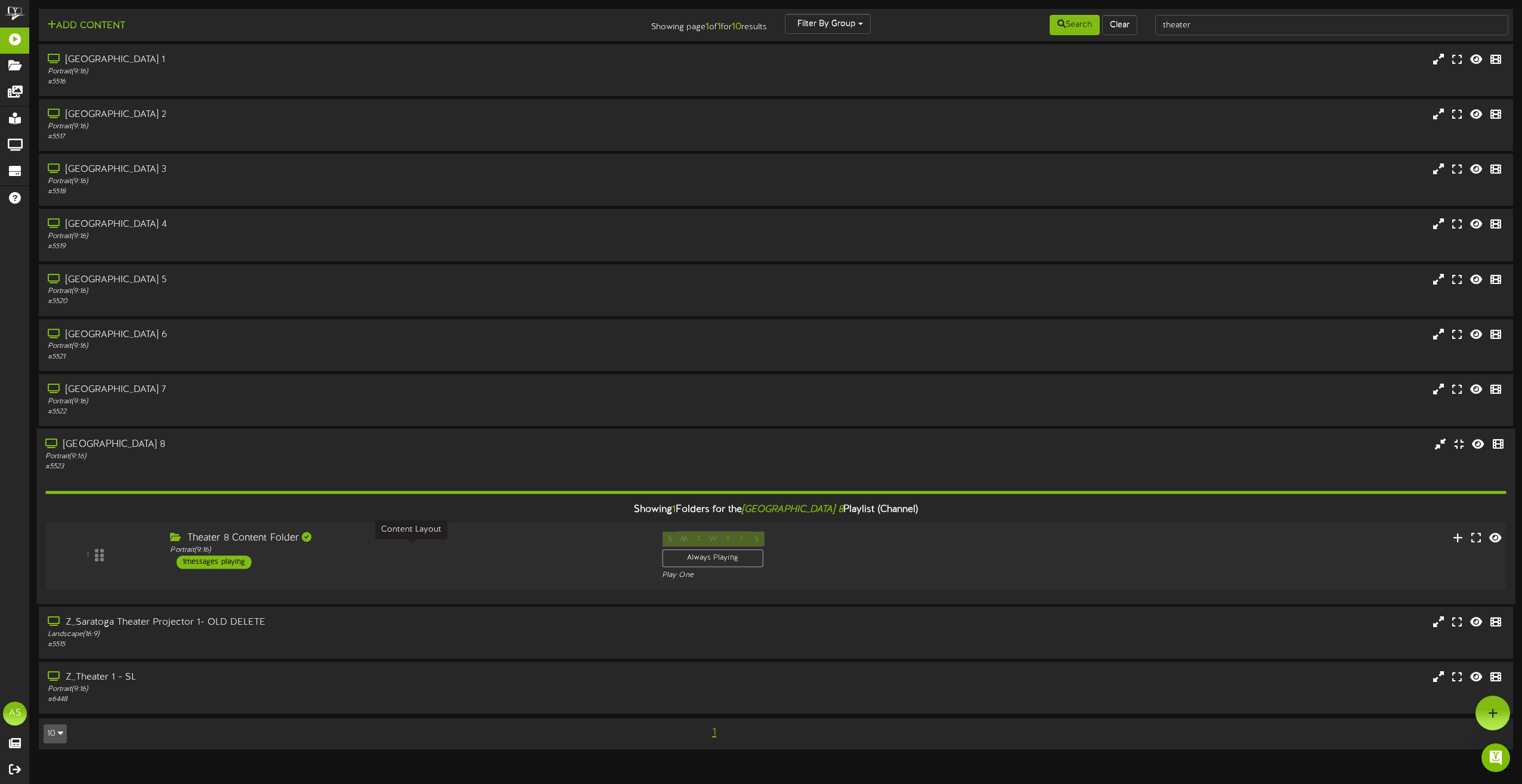
click at [588, 551] on div "Portrait ( 9:16 )" at bounding box center [407, 549] width 474 height 10
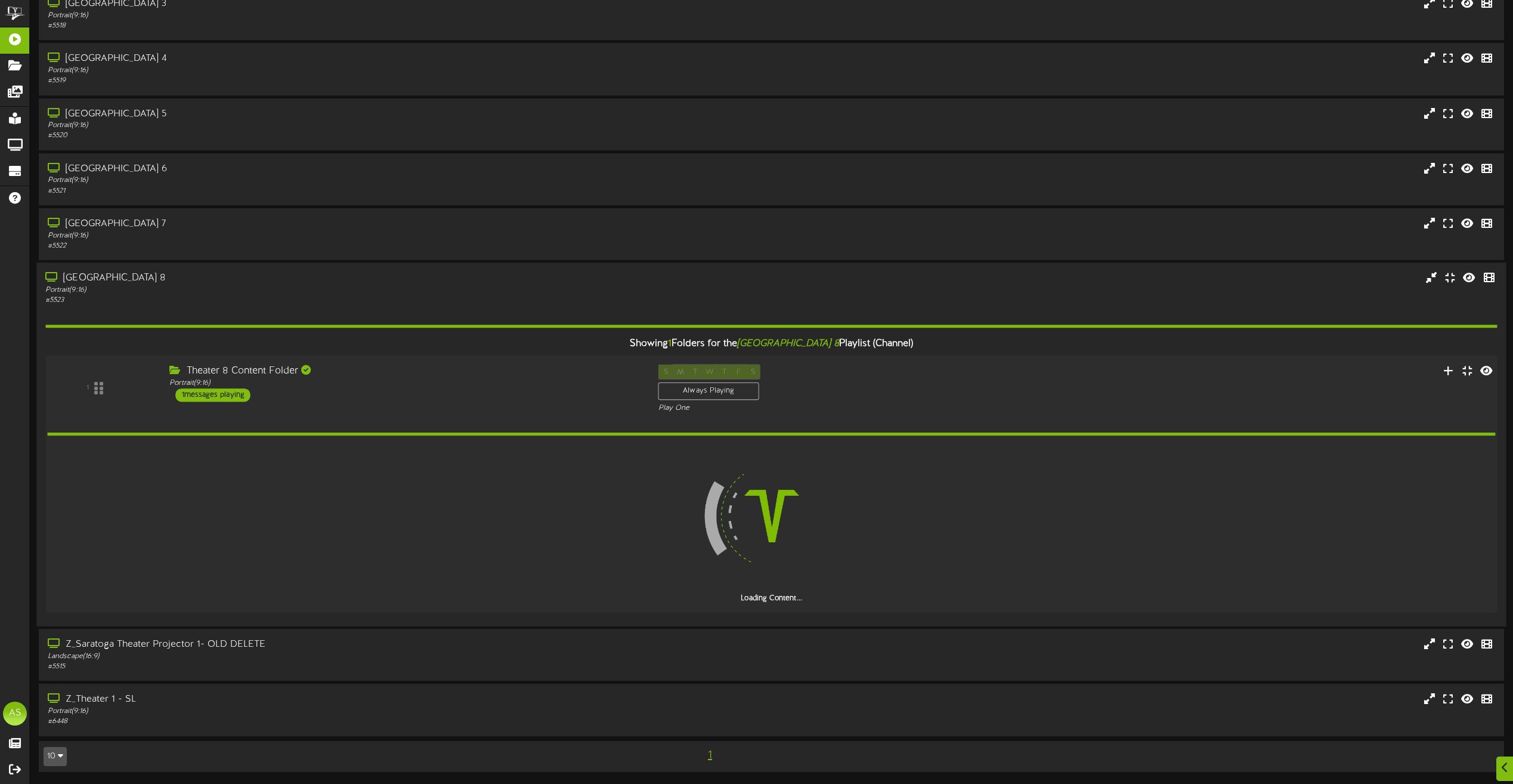
scroll to position [123, 0]
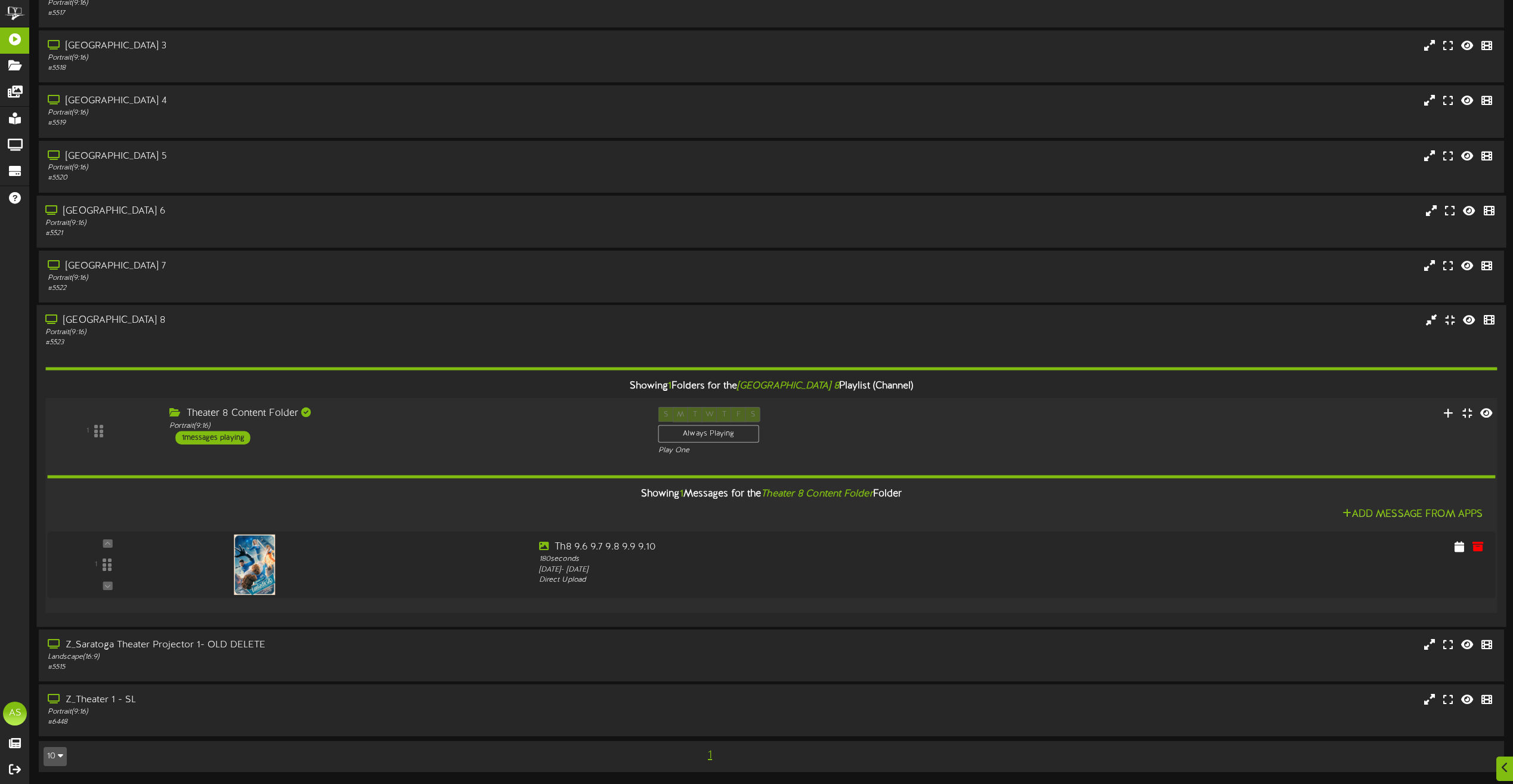
click at [409, 346] on div "# 5523" at bounding box center [343, 342] width 595 height 10
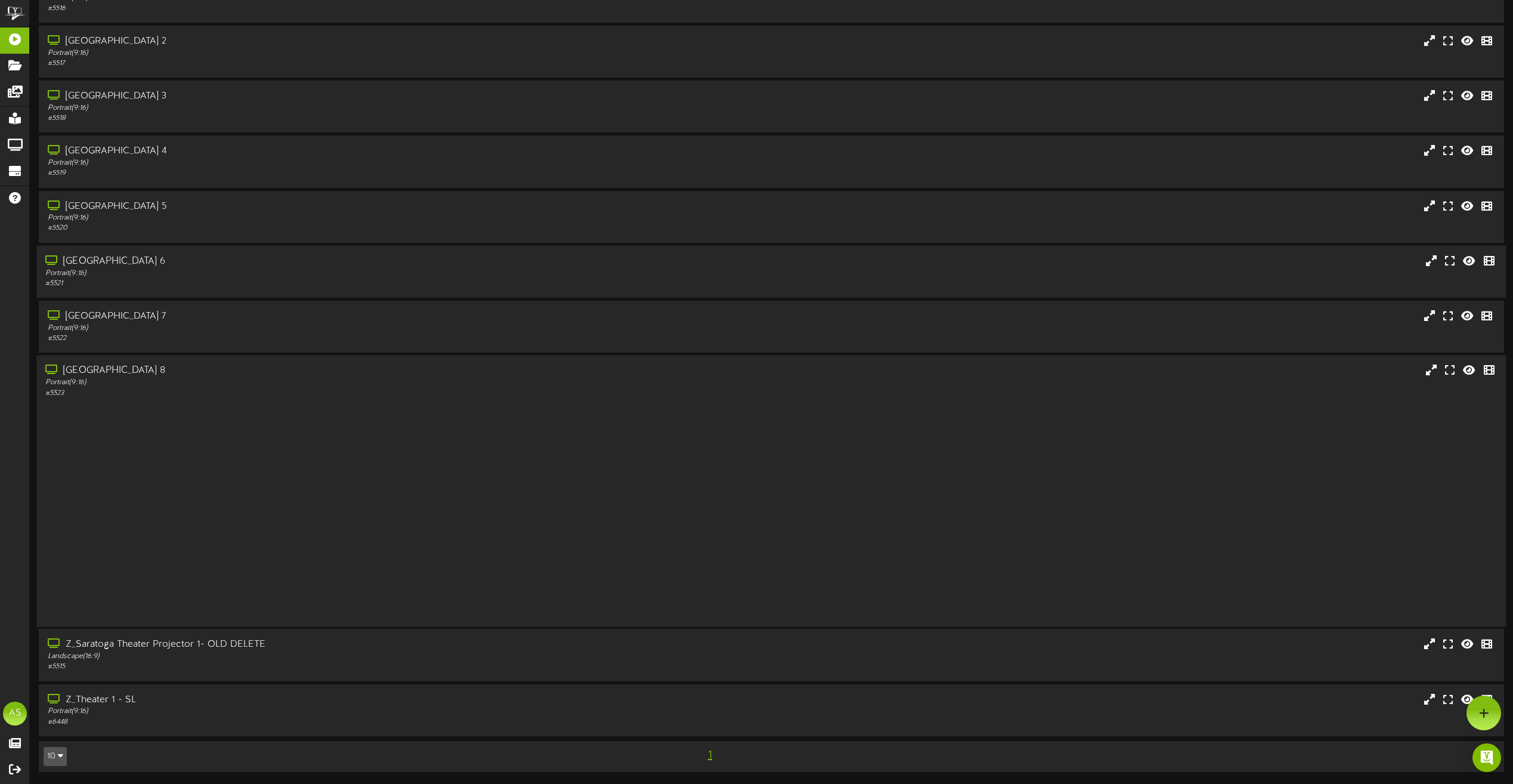
scroll to position [0, 0]
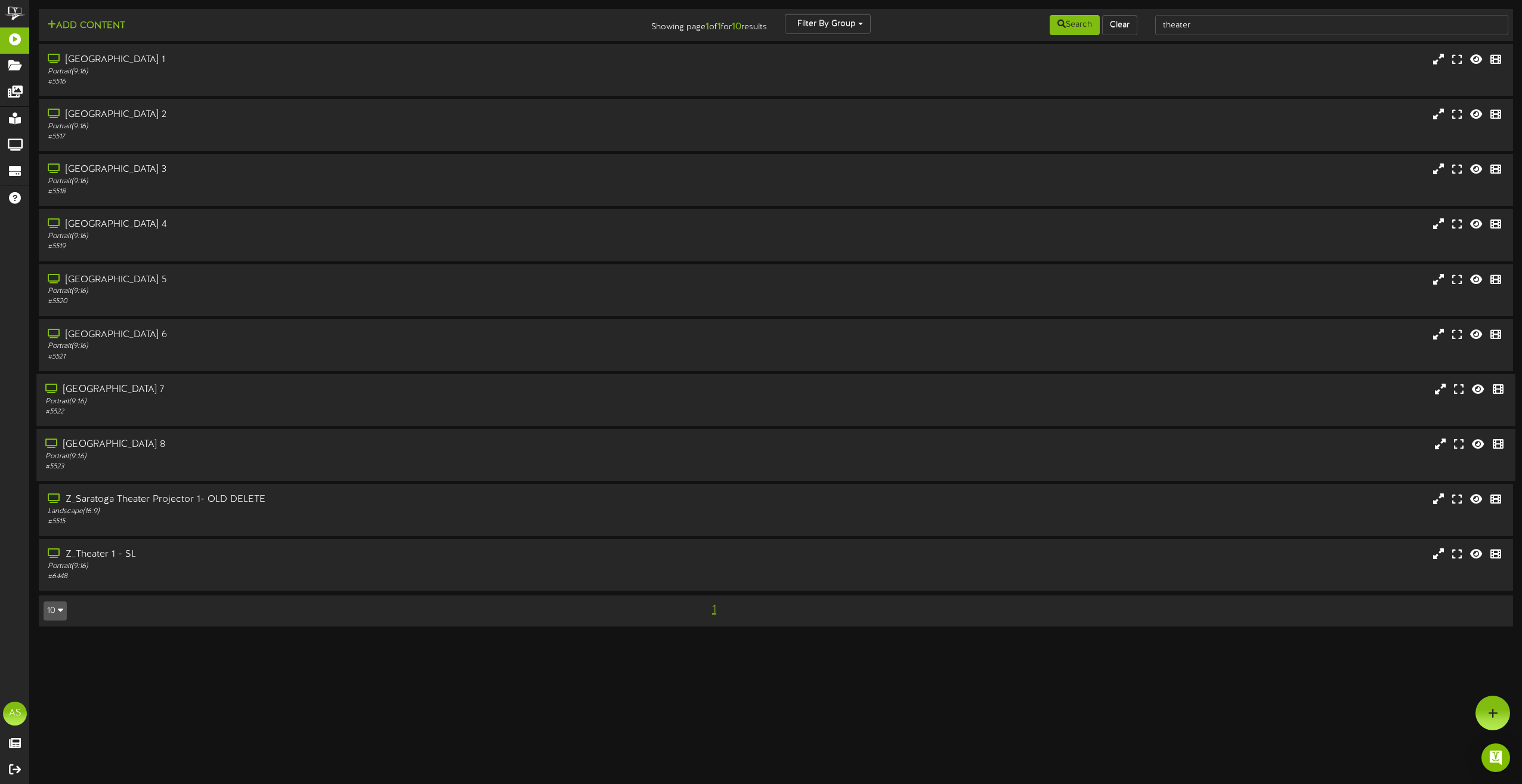
click at [381, 394] on div "[GEOGRAPHIC_DATA] 7" at bounding box center [344, 389] width 599 height 13
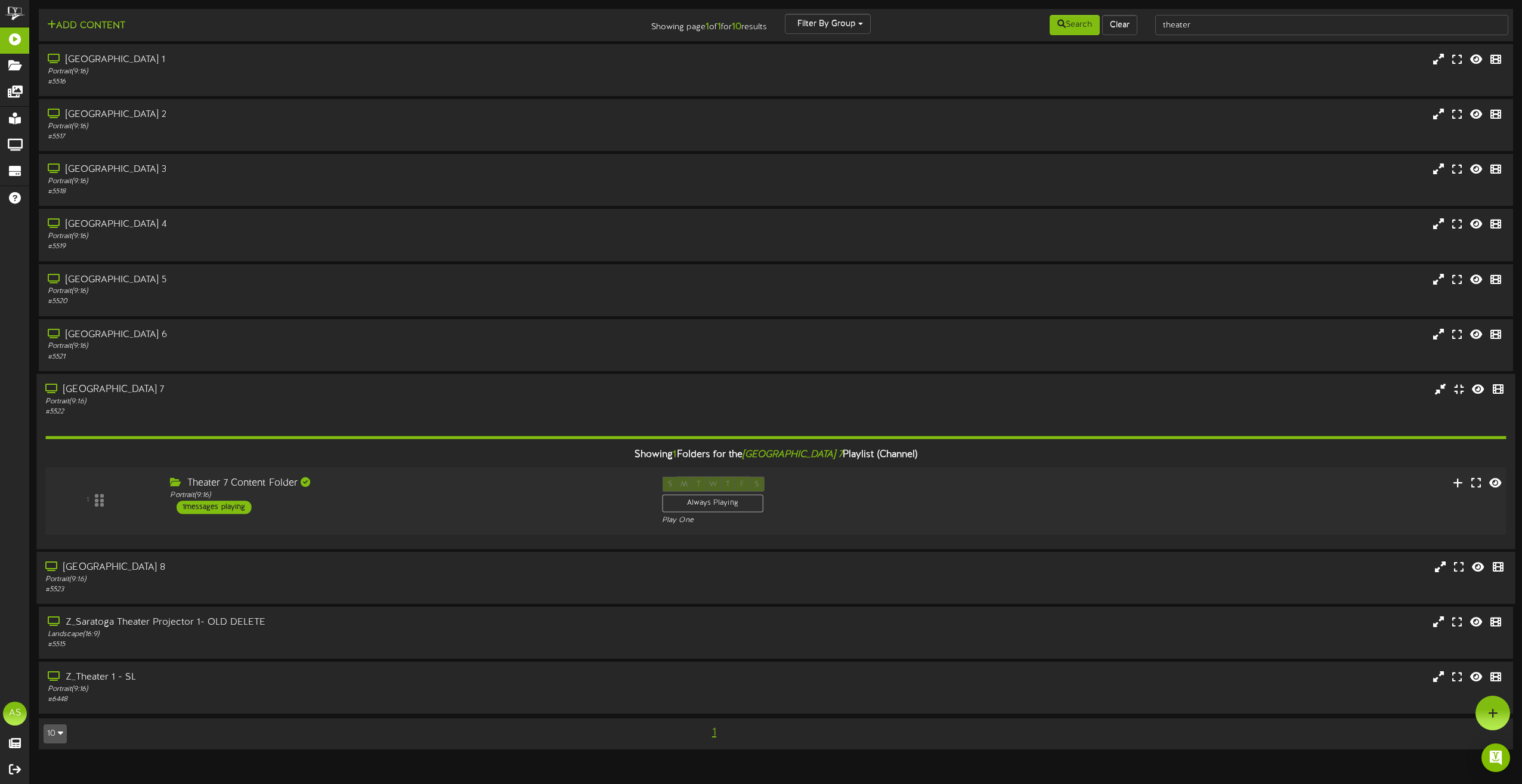
click at [519, 490] on div "Theater 7 Content Folder Portrait ( 9:16 ) 1 messages playing" at bounding box center [408, 495] width 492 height 37
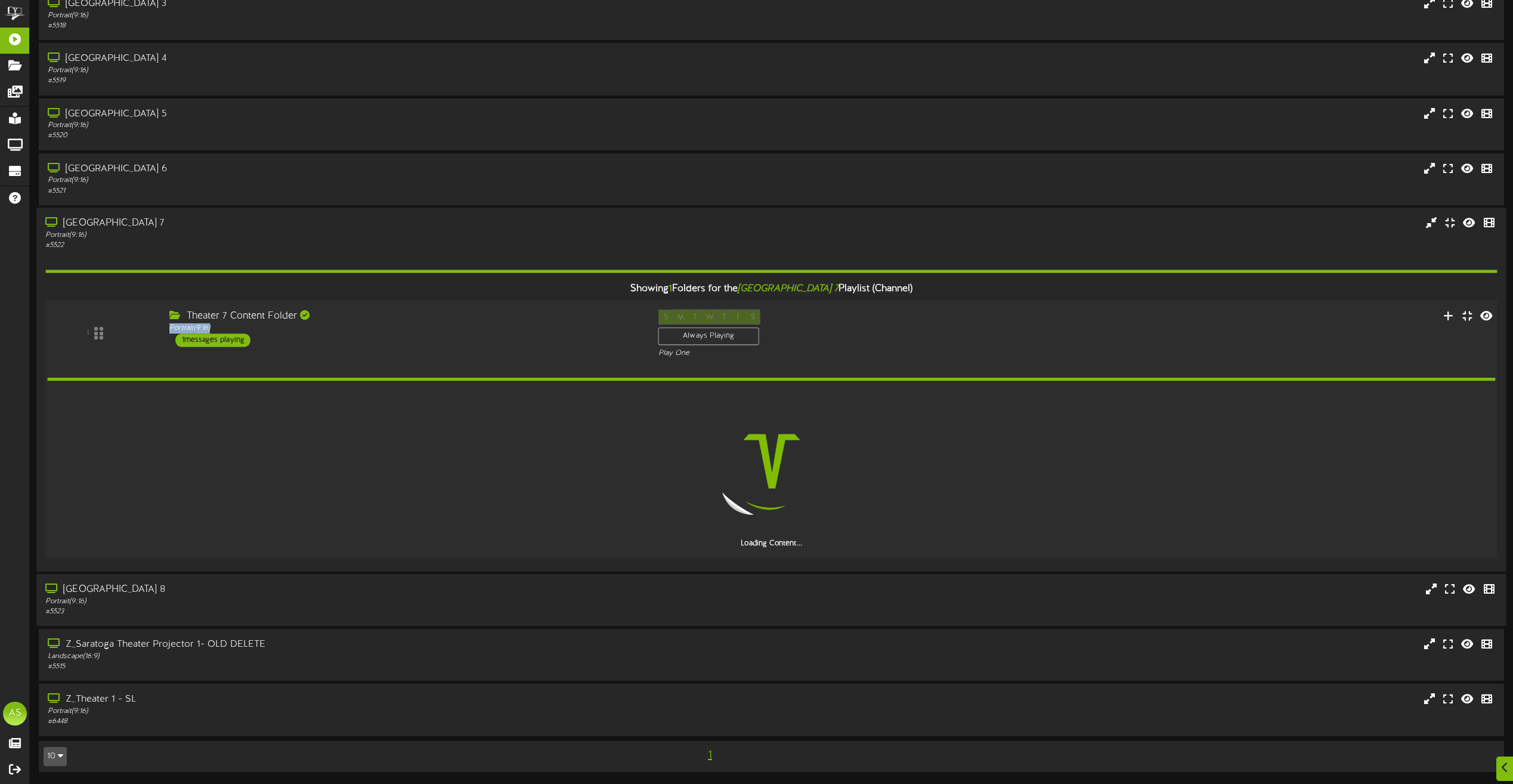
scroll to position [123, 0]
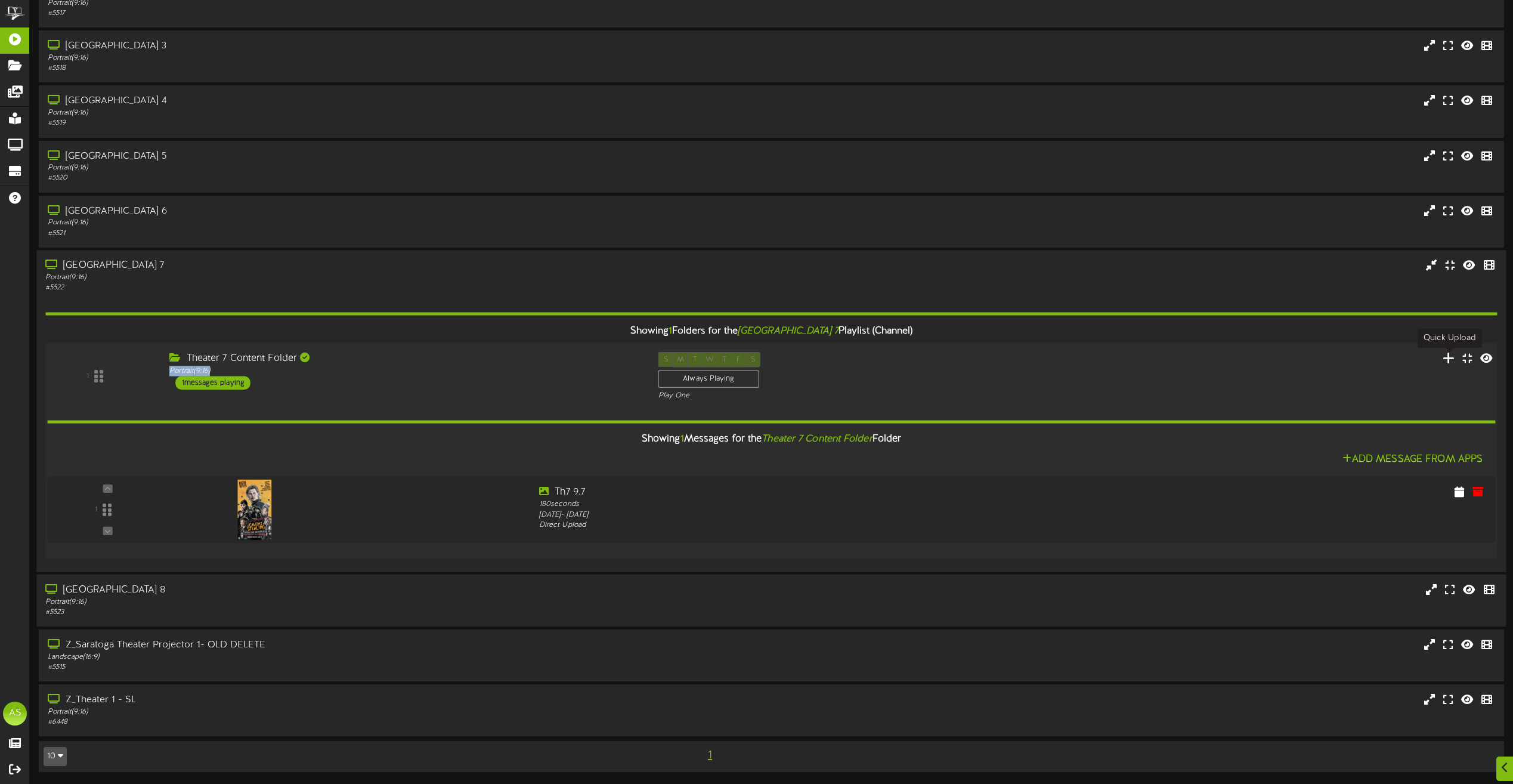
click at [1447, 356] on icon at bounding box center [1449, 357] width 12 height 13
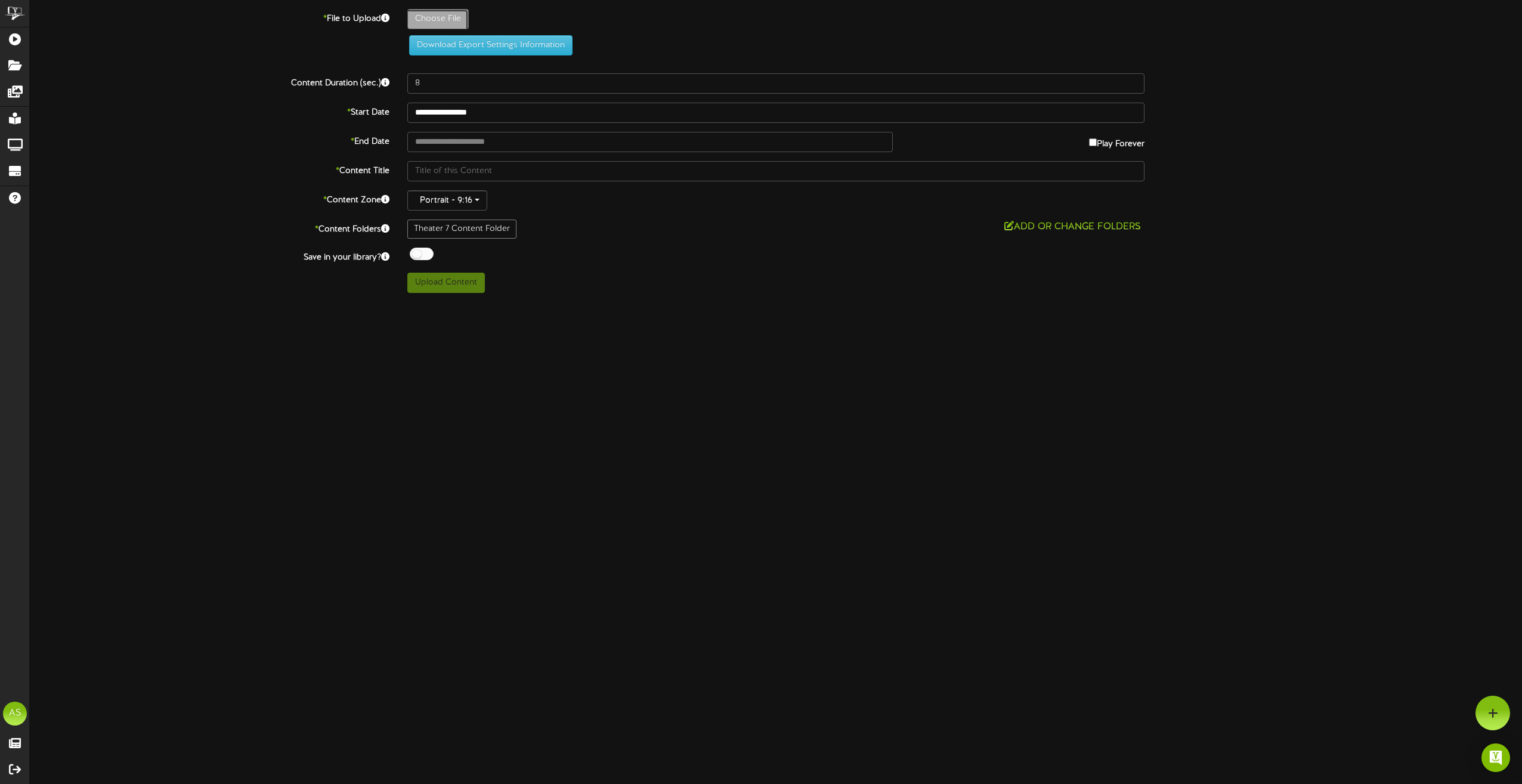
type input "**********"
type input "Slide2"
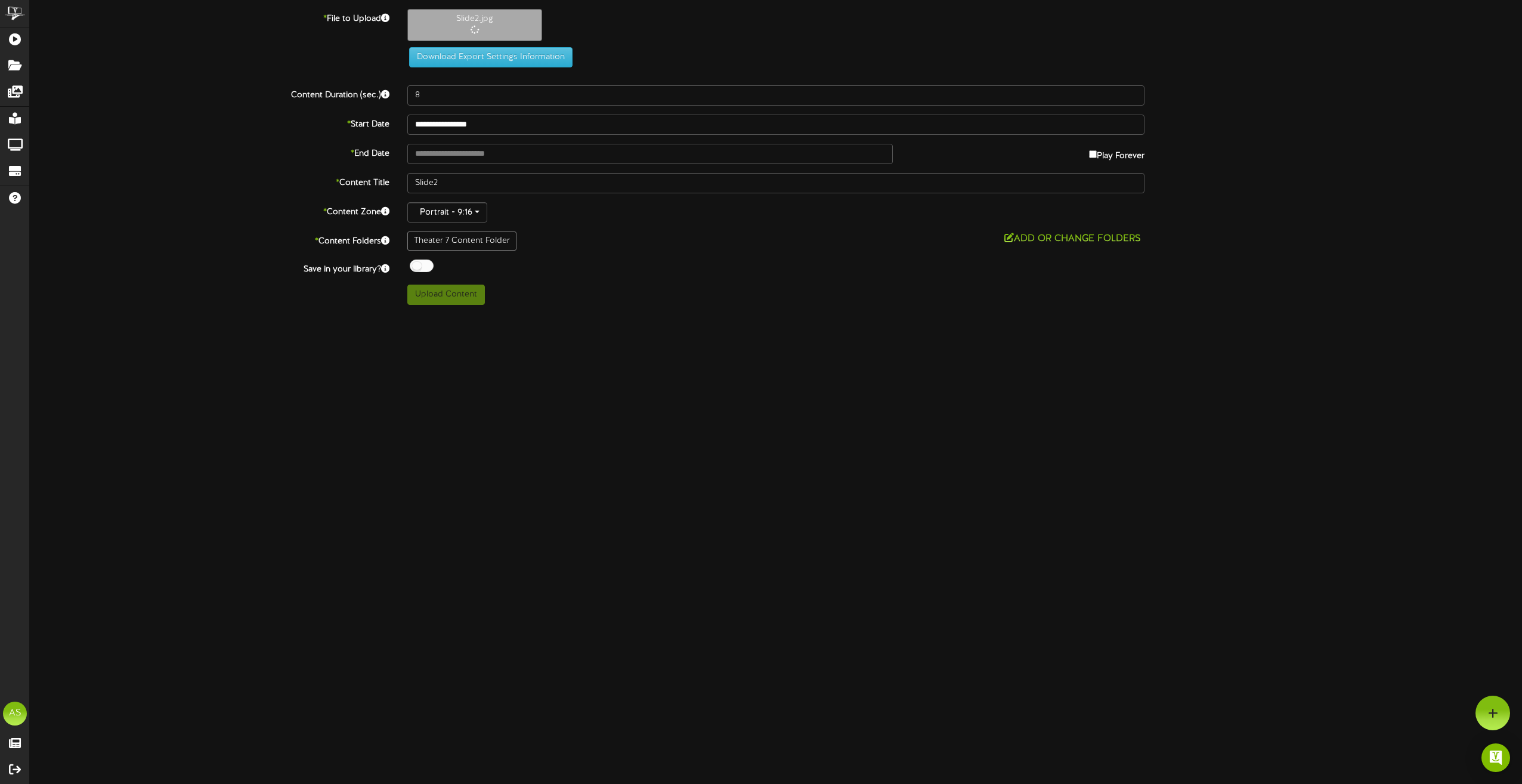
click at [1129, 148] on label "Play Forever" at bounding box center [1117, 153] width 55 height 19
type input "**********"
click at [469, 123] on input "**********" at bounding box center [776, 124] width 737 height 21
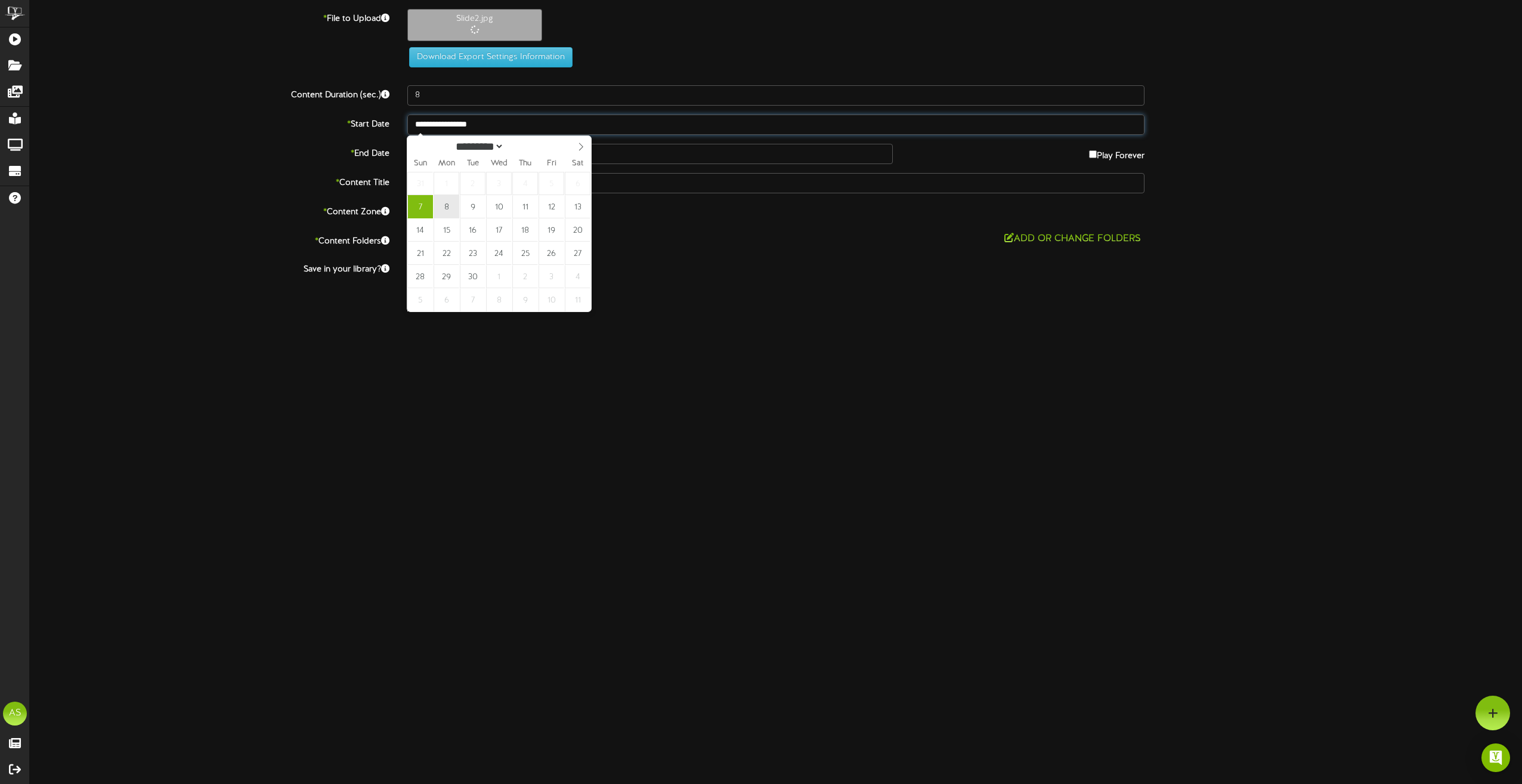
type input "**********"
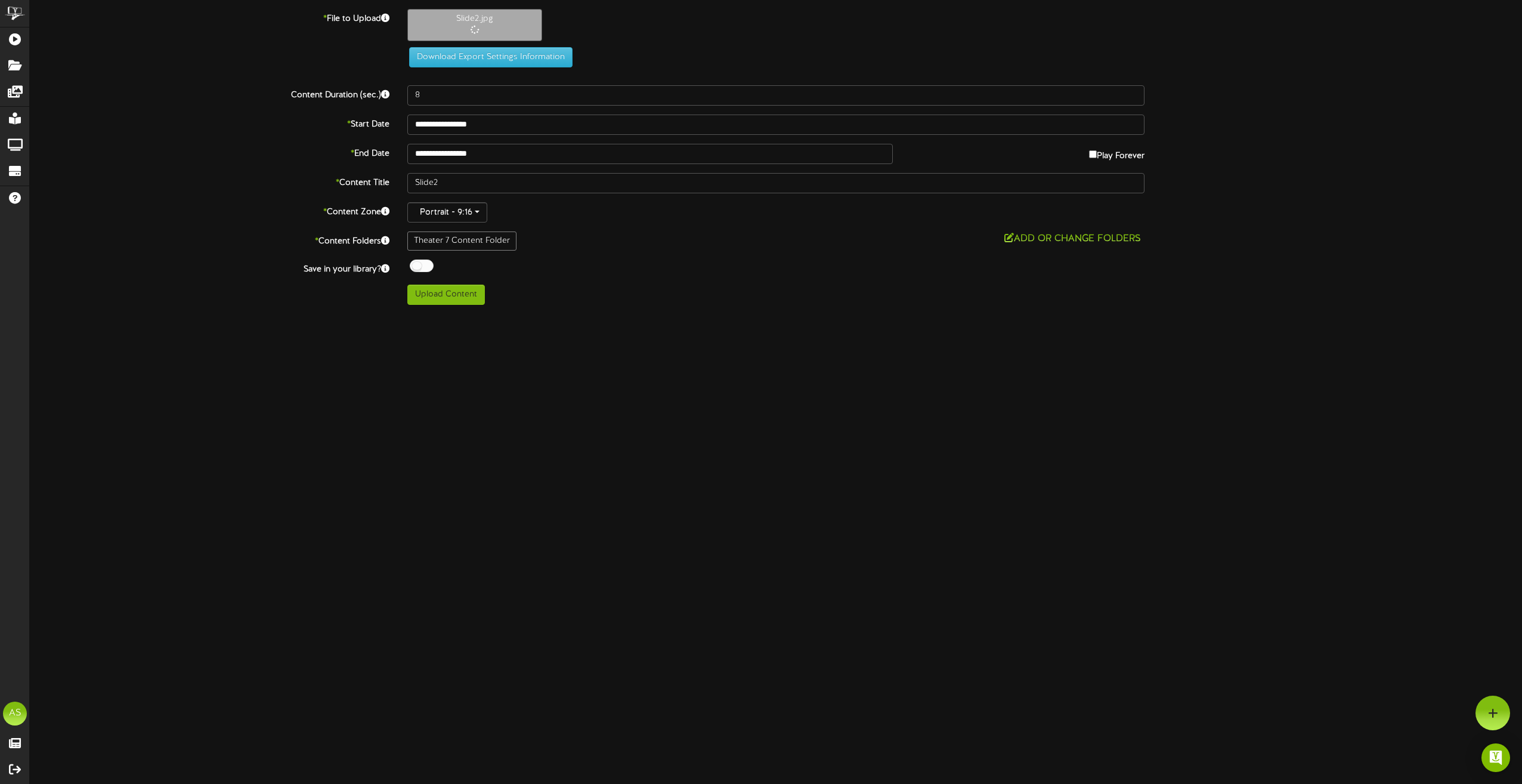
drag, startPoint x: 469, startPoint y: 169, endPoint x: 477, endPoint y: 164, distance: 9.4
click at [475, 166] on div "**********" at bounding box center [775, 157] width 1493 height 296
click at [479, 163] on body "ChannelValet Playlists Folders Messages My Library Groups Devices Help AS [PERS…" at bounding box center [761, 157] width 1522 height 314
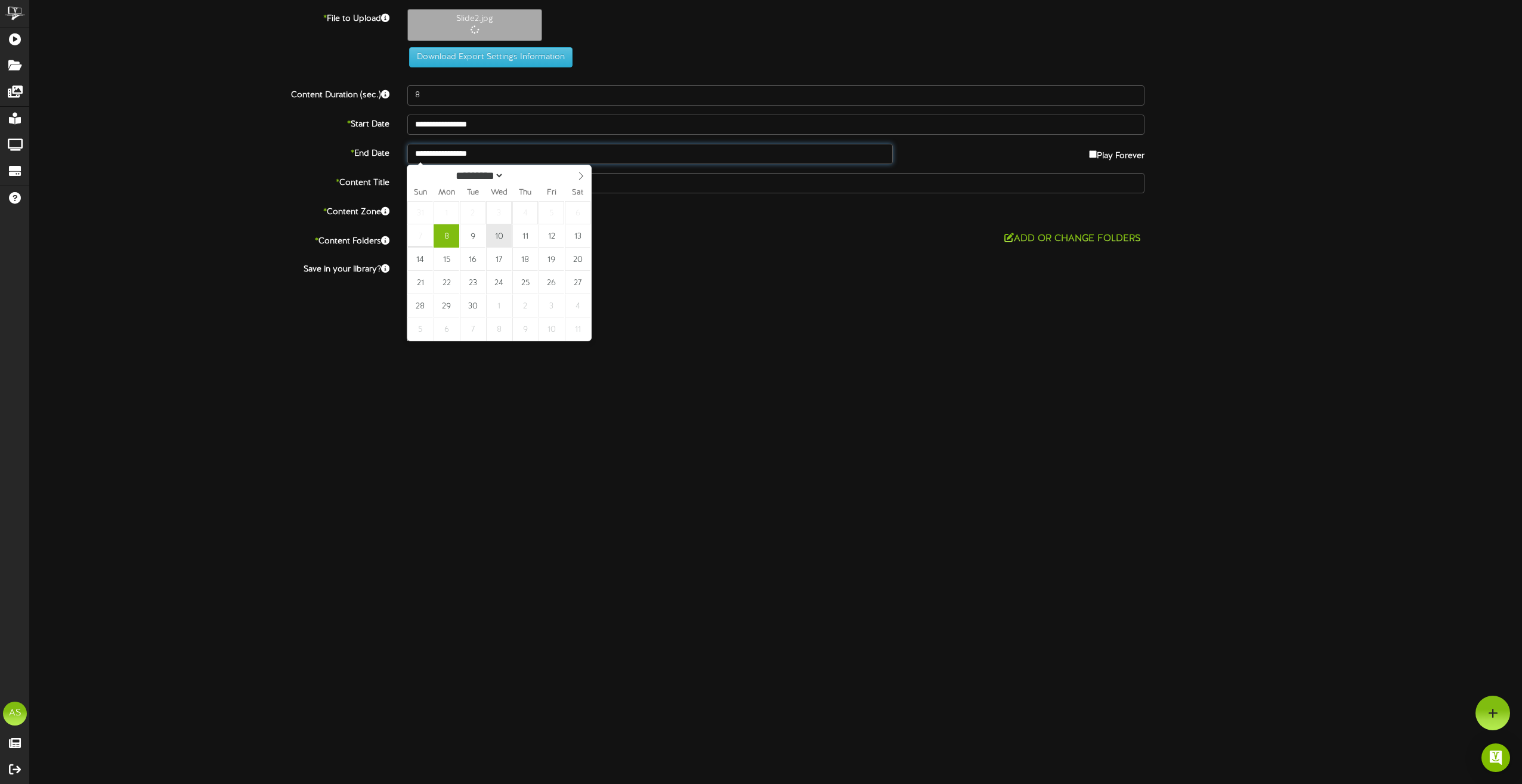
type input "**********"
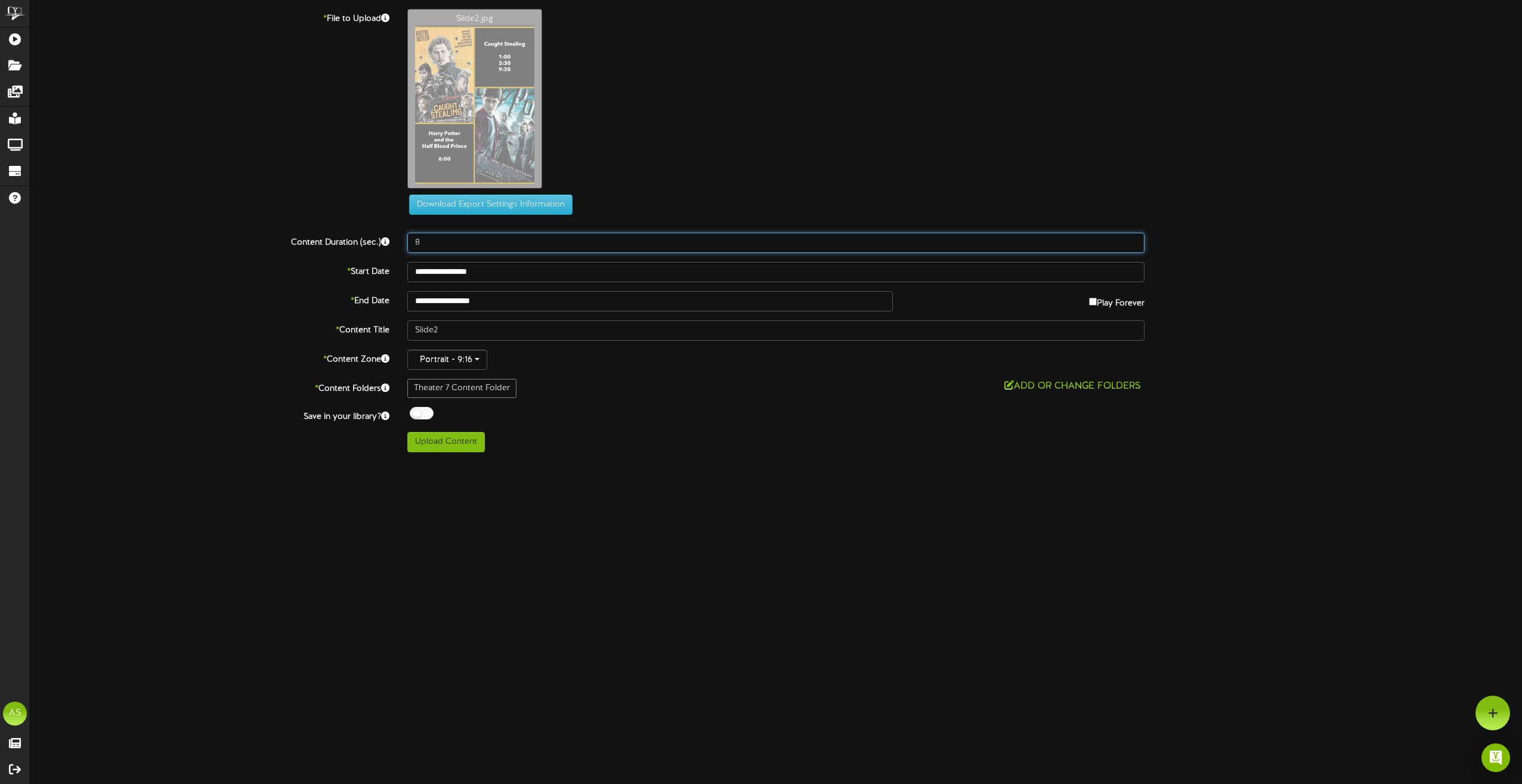
click at [451, 240] on input "8" at bounding box center [776, 243] width 737 height 21
type input "180"
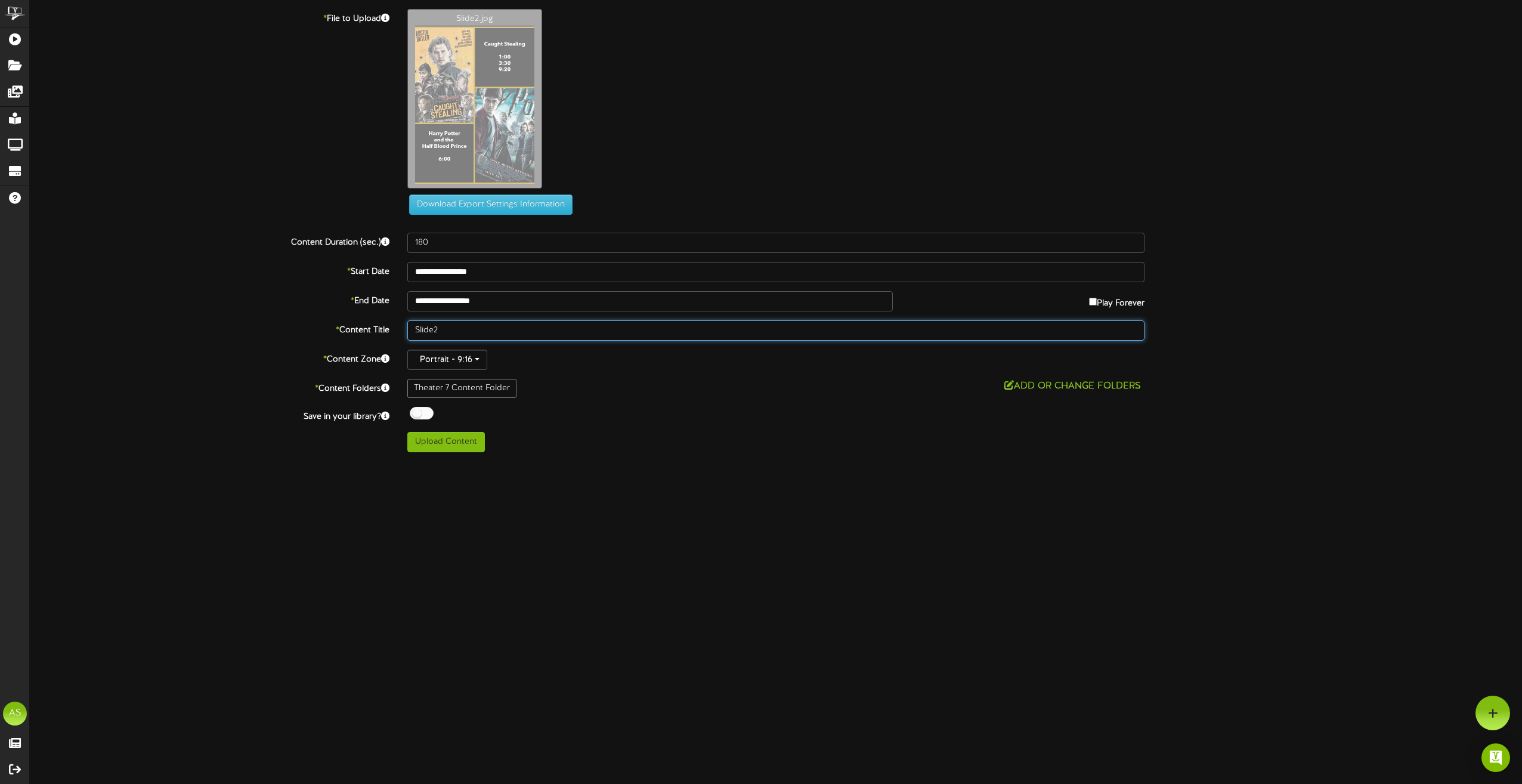
drag, startPoint x: 454, startPoint y: 331, endPoint x: 380, endPoint y: 324, distance: 74.3
click at [376, 330] on div "* Content Title Slide2" at bounding box center [775, 330] width 1510 height 21
type input "Th7 9.08 9.09 9.10"
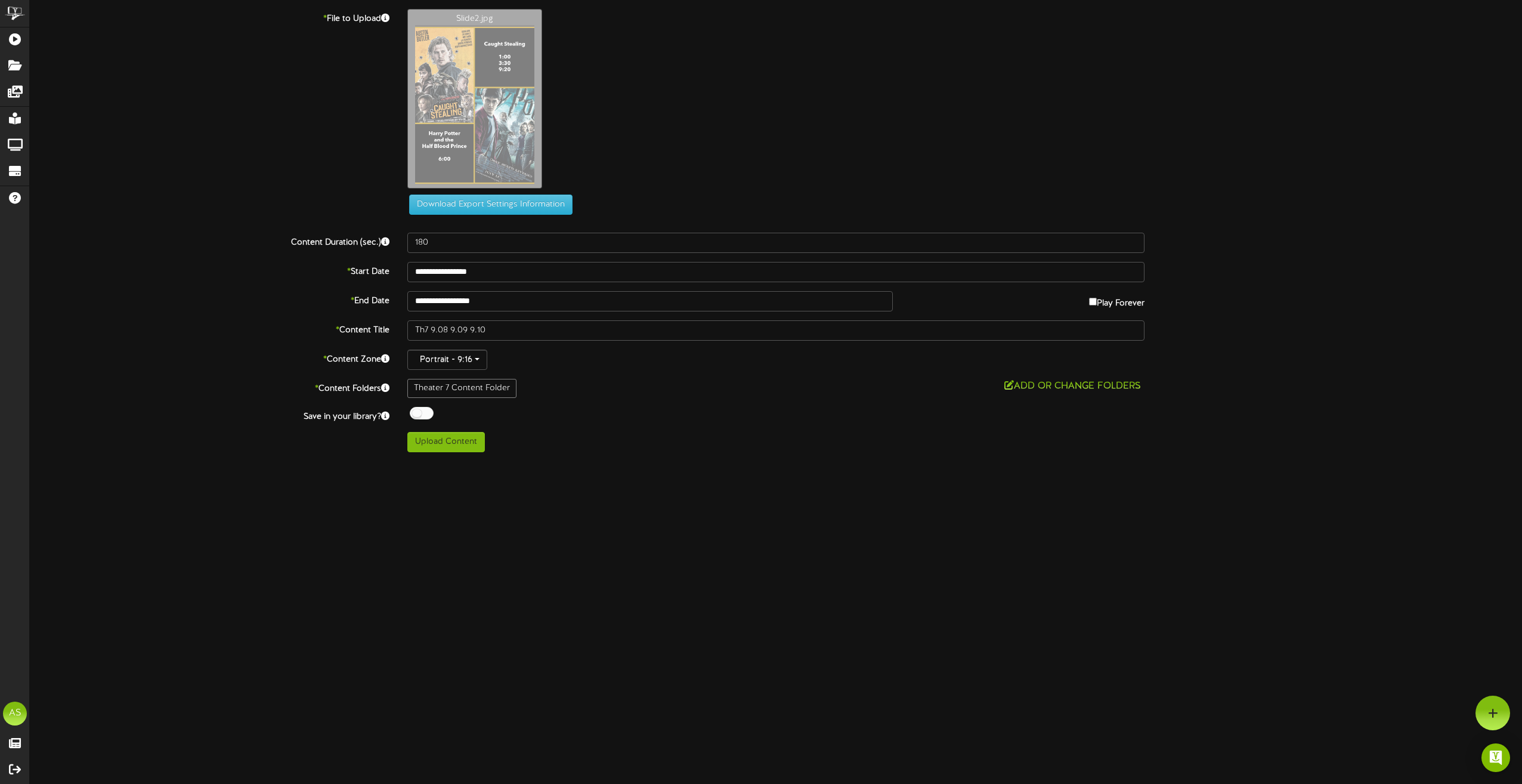
click at [422, 404] on div "**********" at bounding box center [775, 230] width 1493 height 443
click at [424, 416] on div at bounding box center [421, 413] width 24 height 12
click at [449, 447] on button "Upload Content" at bounding box center [446, 442] width 78 height 21
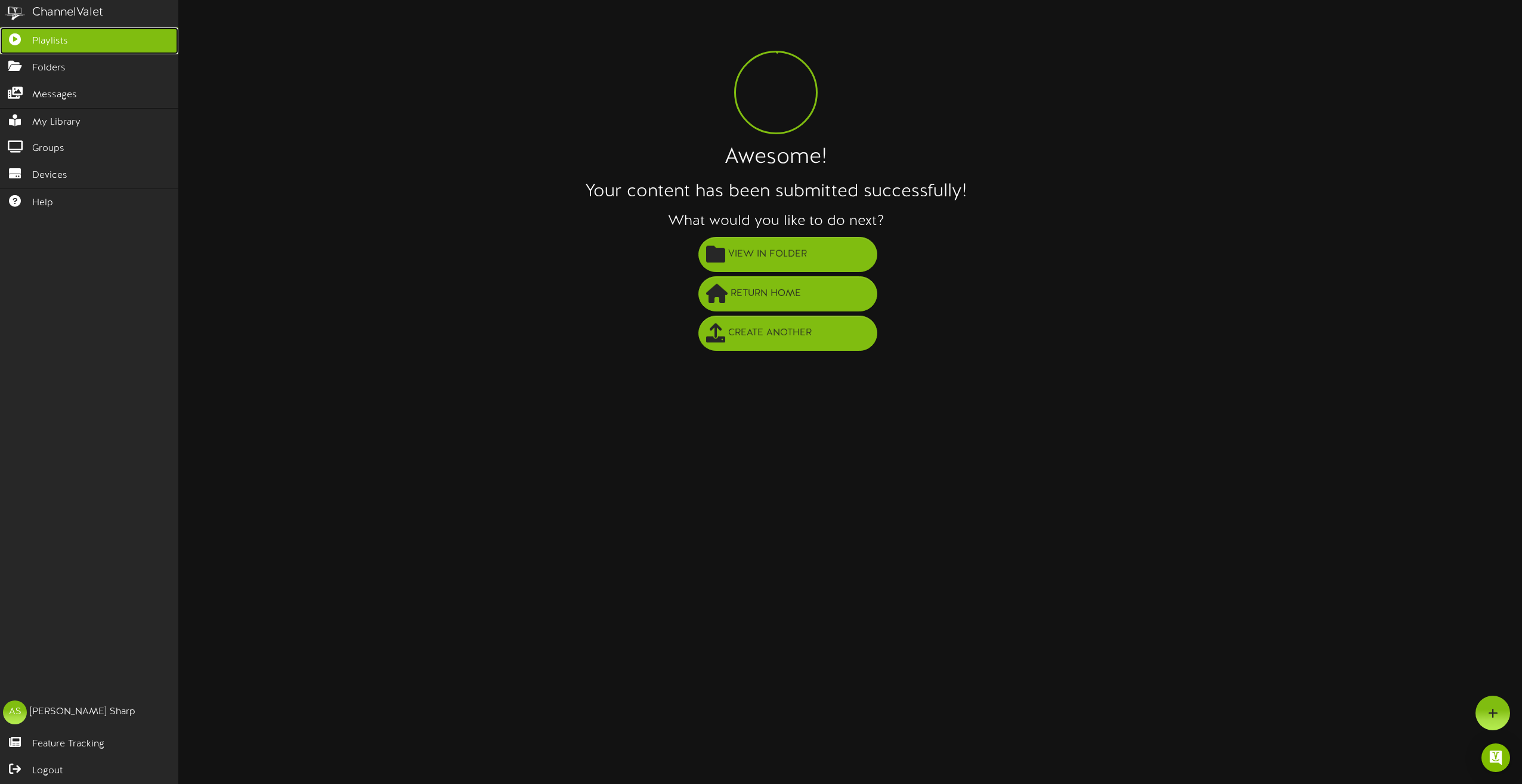
click at [15, 42] on icon at bounding box center [14, 37] width 29 height 9
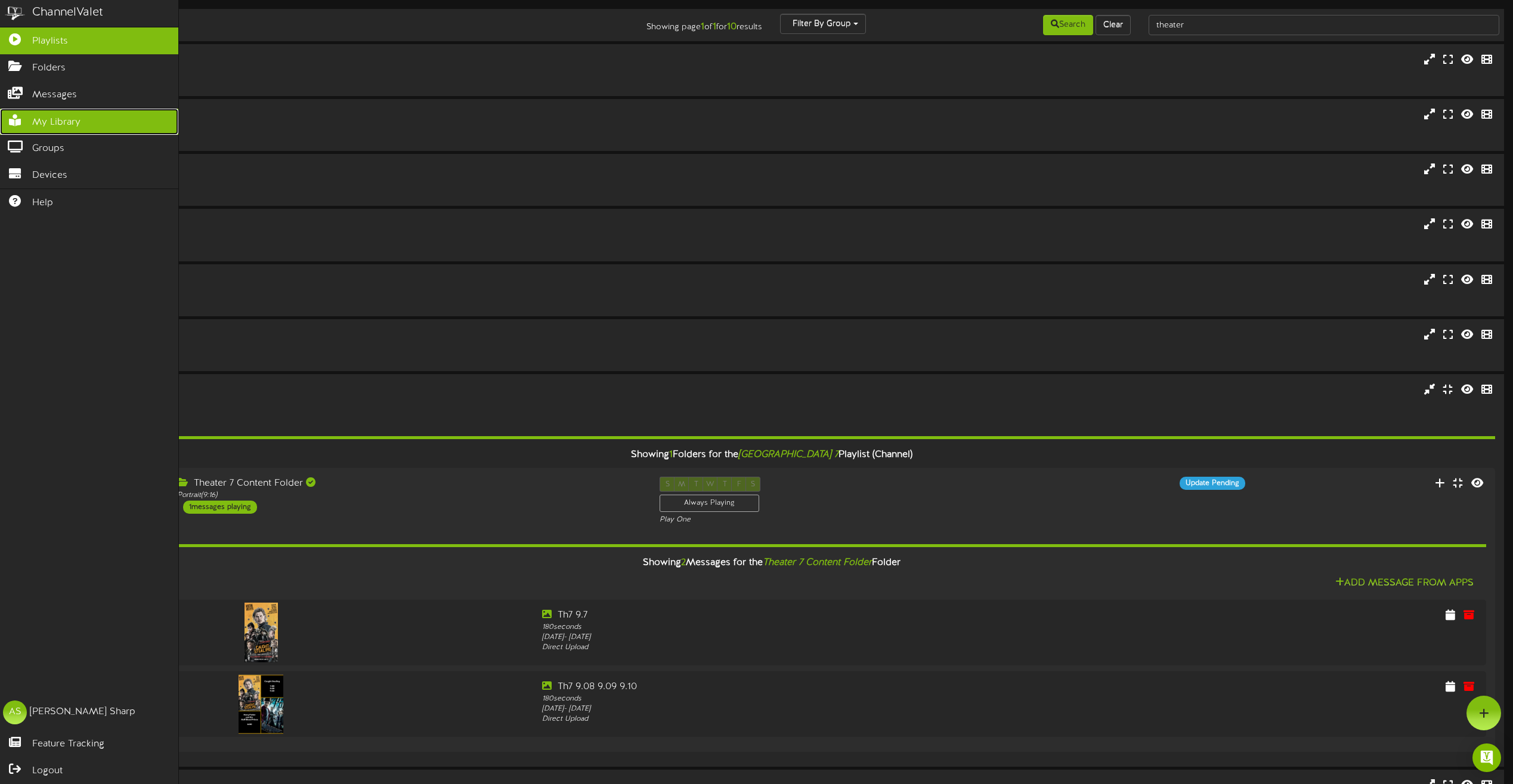
click at [51, 116] on span "My Library" at bounding box center [56, 122] width 48 height 13
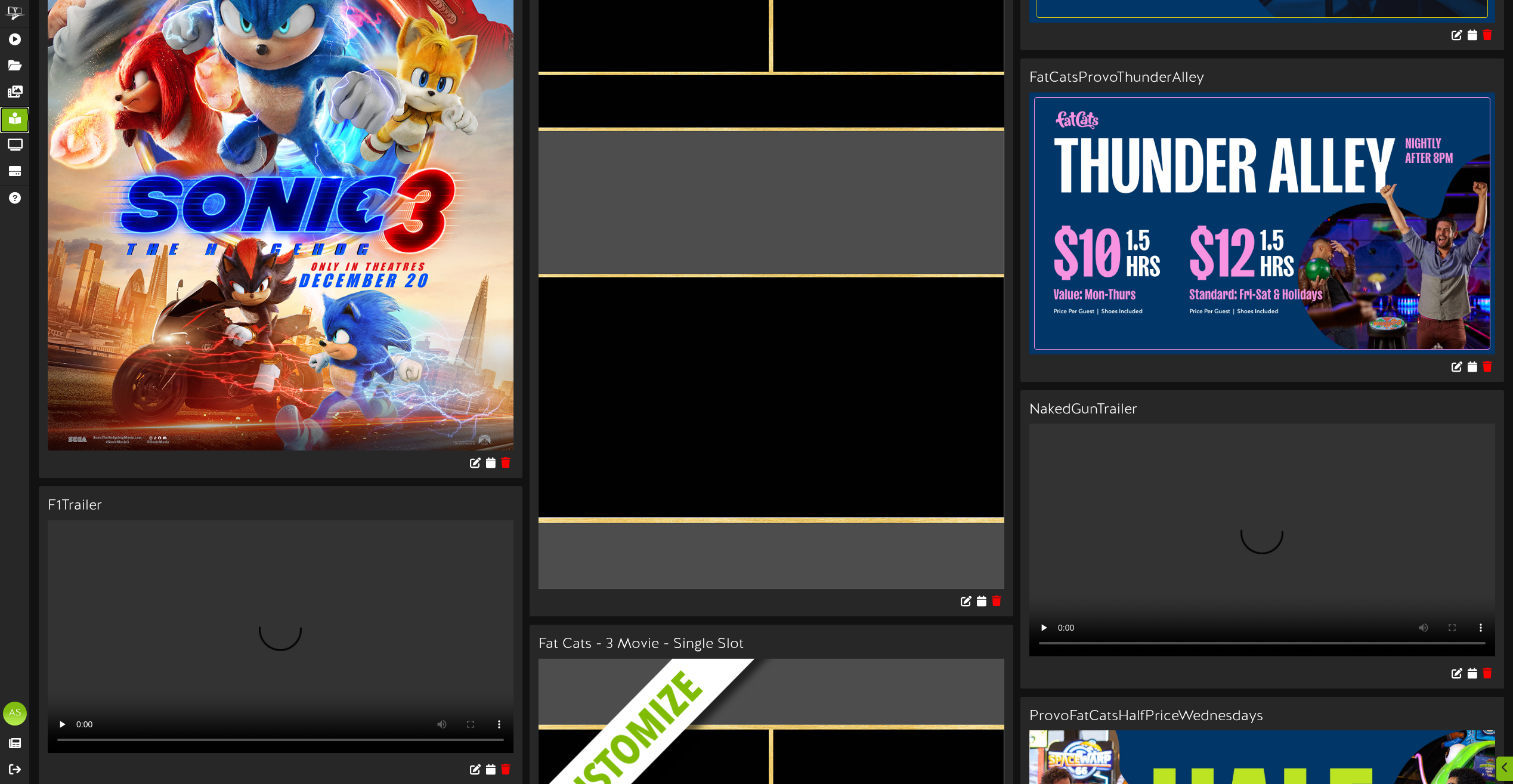
scroll to position [358, 0]
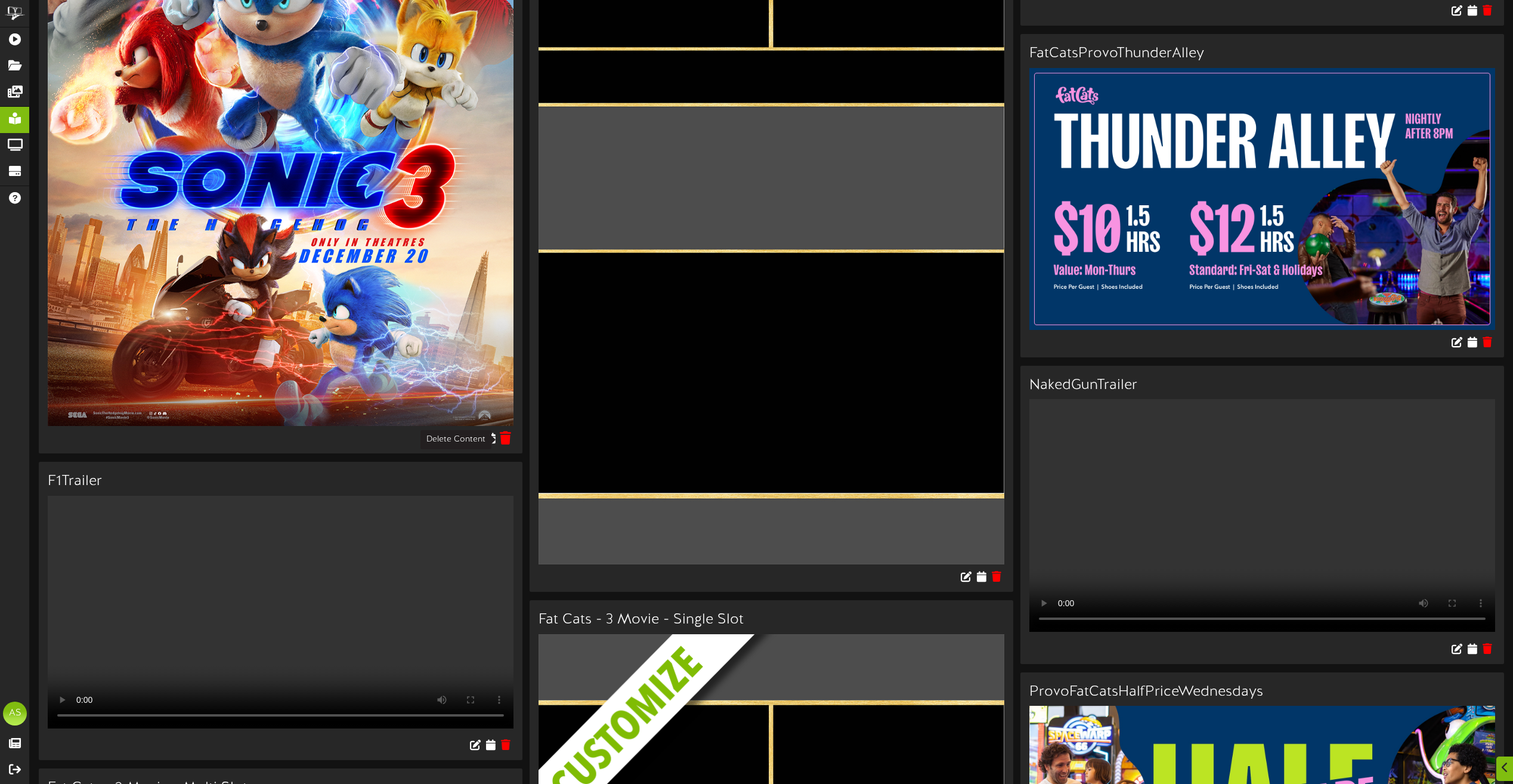
click at [508, 441] on icon at bounding box center [505, 437] width 12 height 13
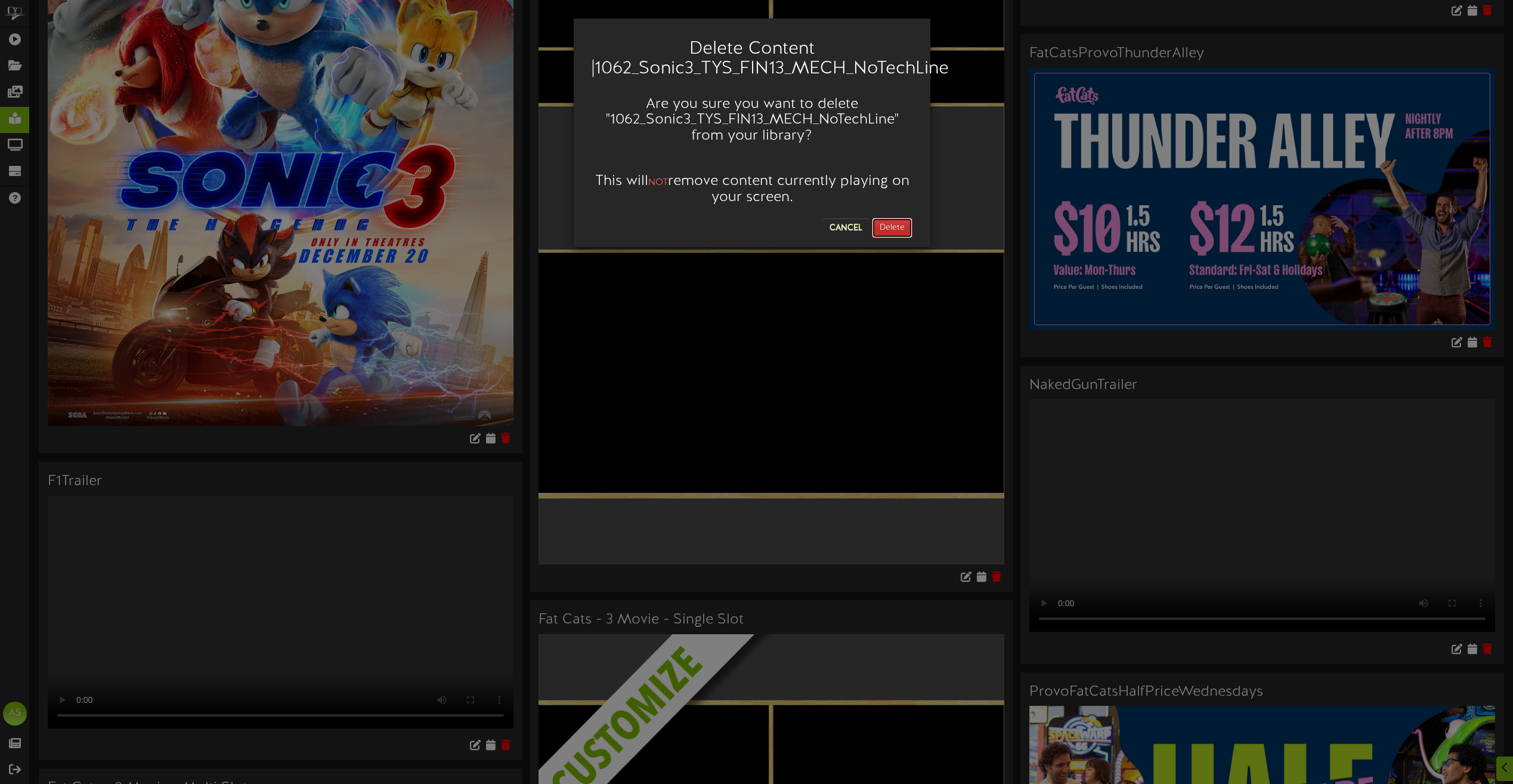
click at [892, 224] on button "Delete" at bounding box center [892, 227] width 40 height 21
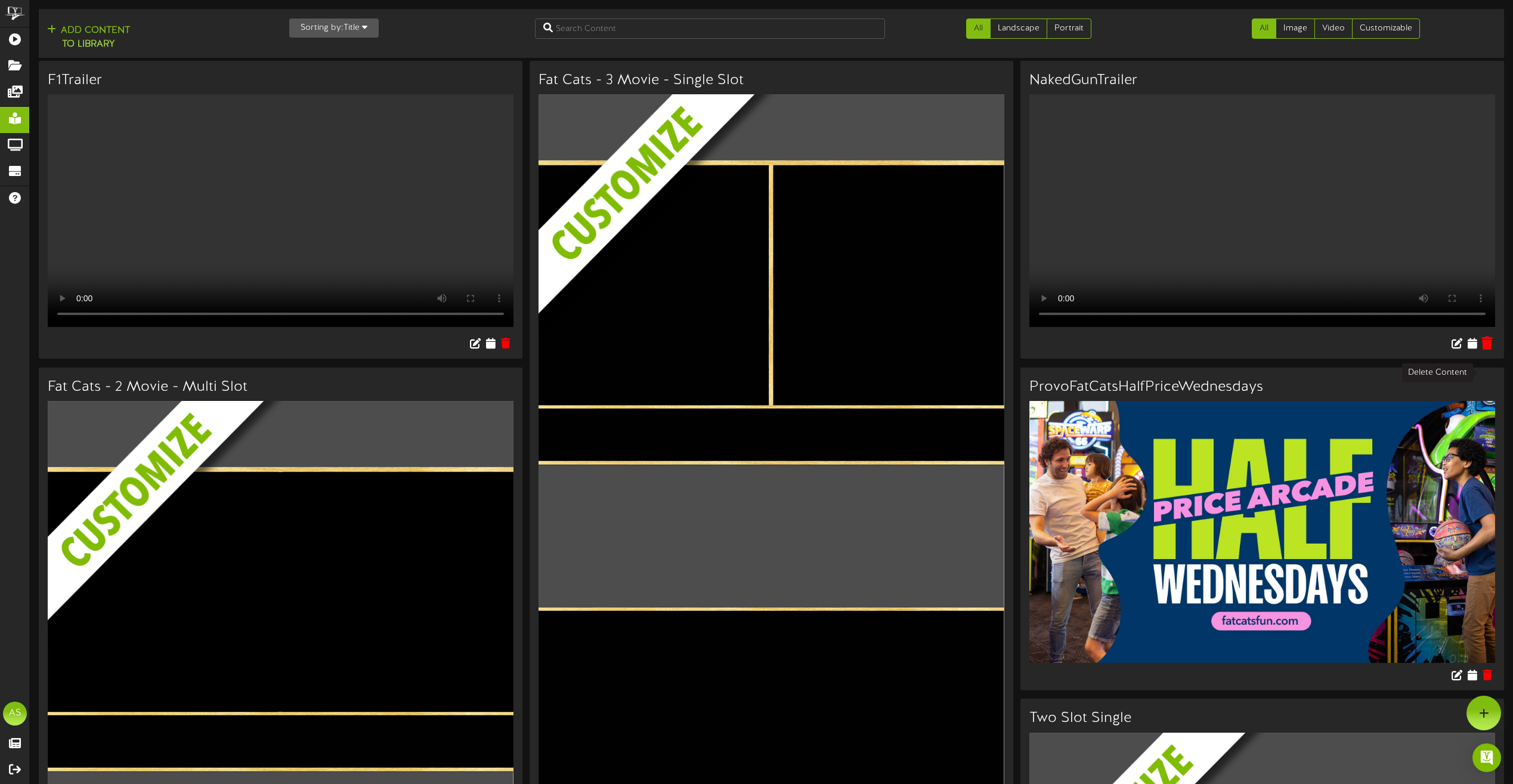
click at [1490, 350] on icon at bounding box center [1487, 342] width 12 height 13
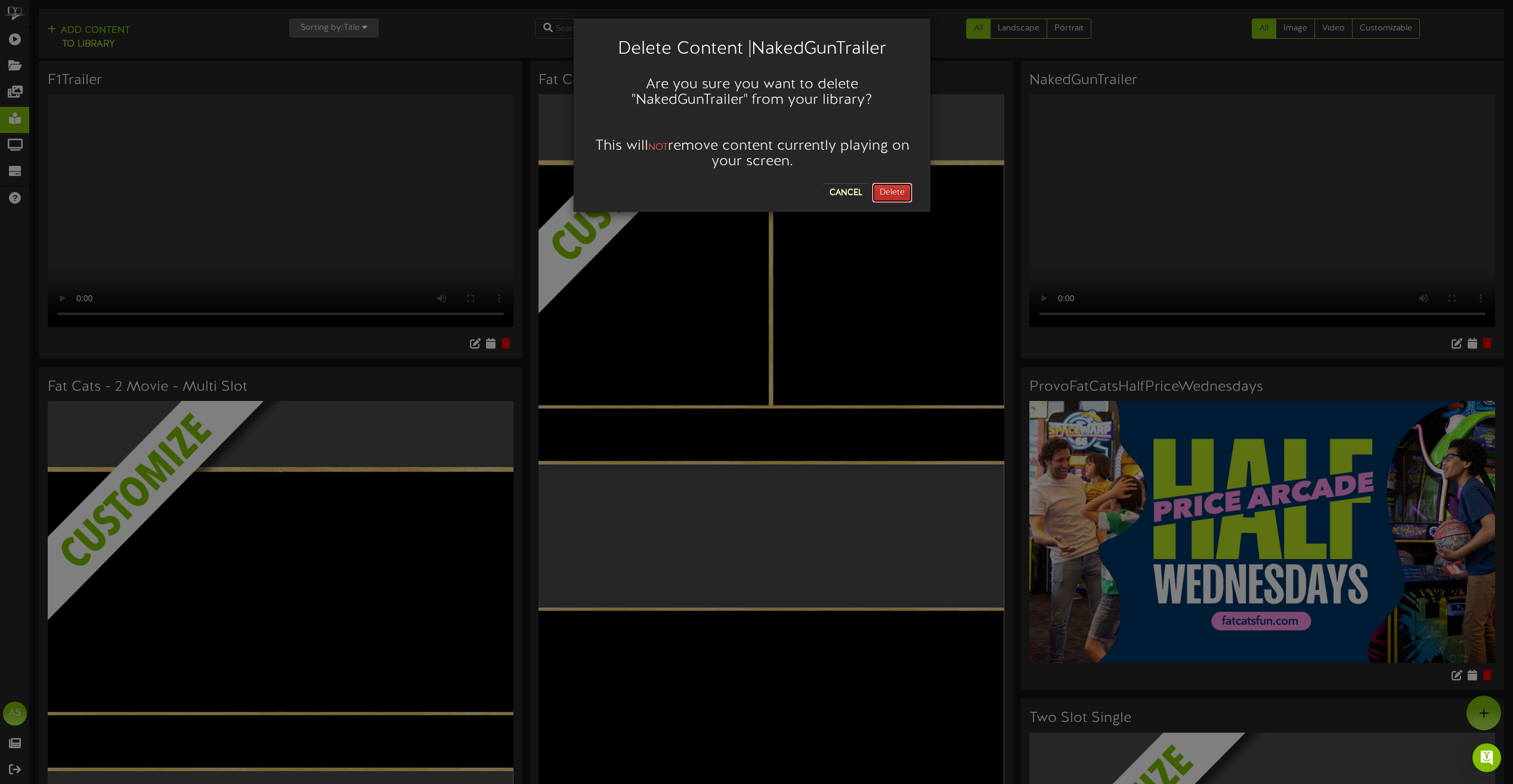
click at [905, 200] on button "Delete" at bounding box center [892, 193] width 40 height 21
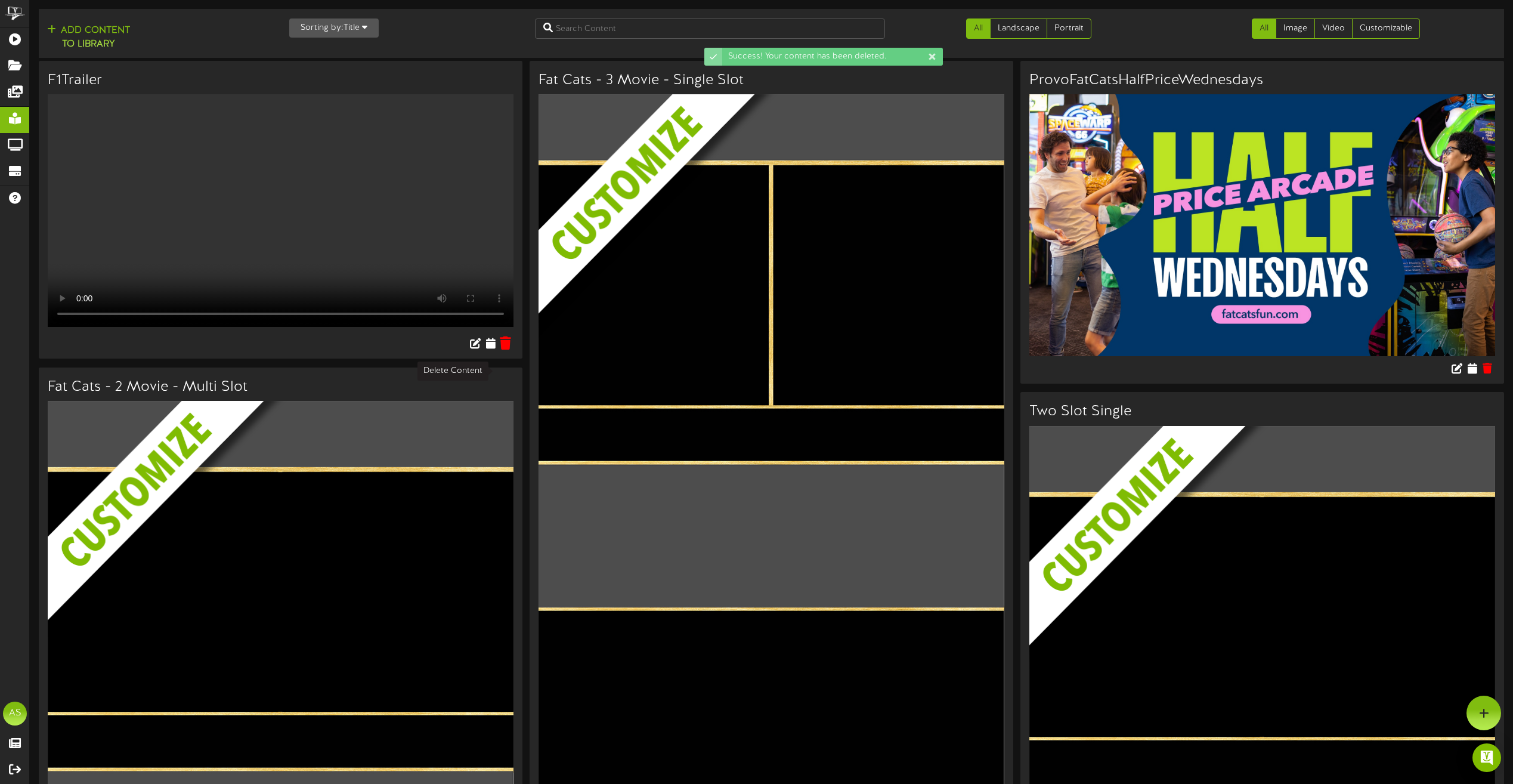
click at [504, 350] on icon at bounding box center [505, 342] width 12 height 13
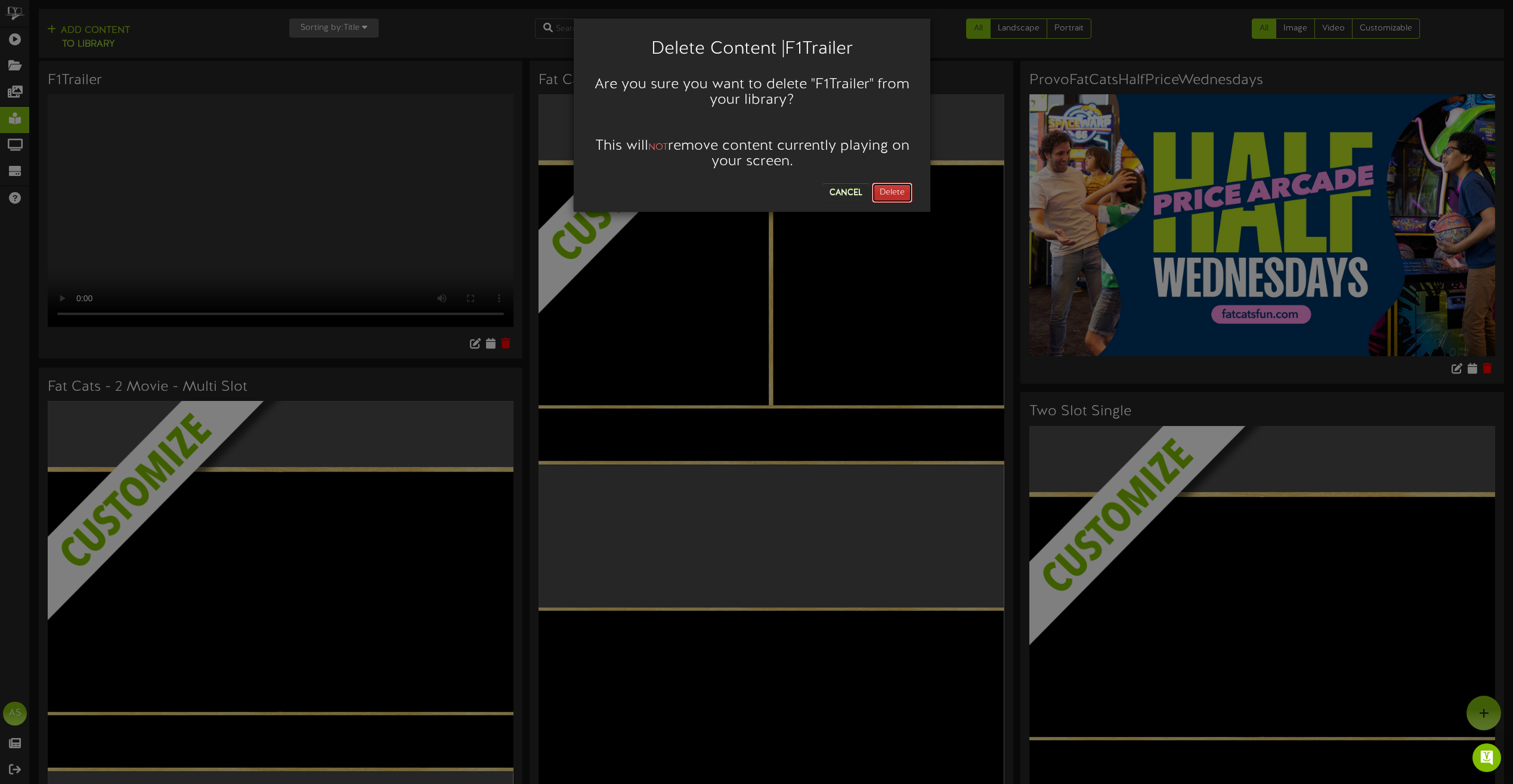
click at [901, 195] on button "Delete" at bounding box center [892, 193] width 40 height 21
